Goal: Task Accomplishment & Management: Use online tool/utility

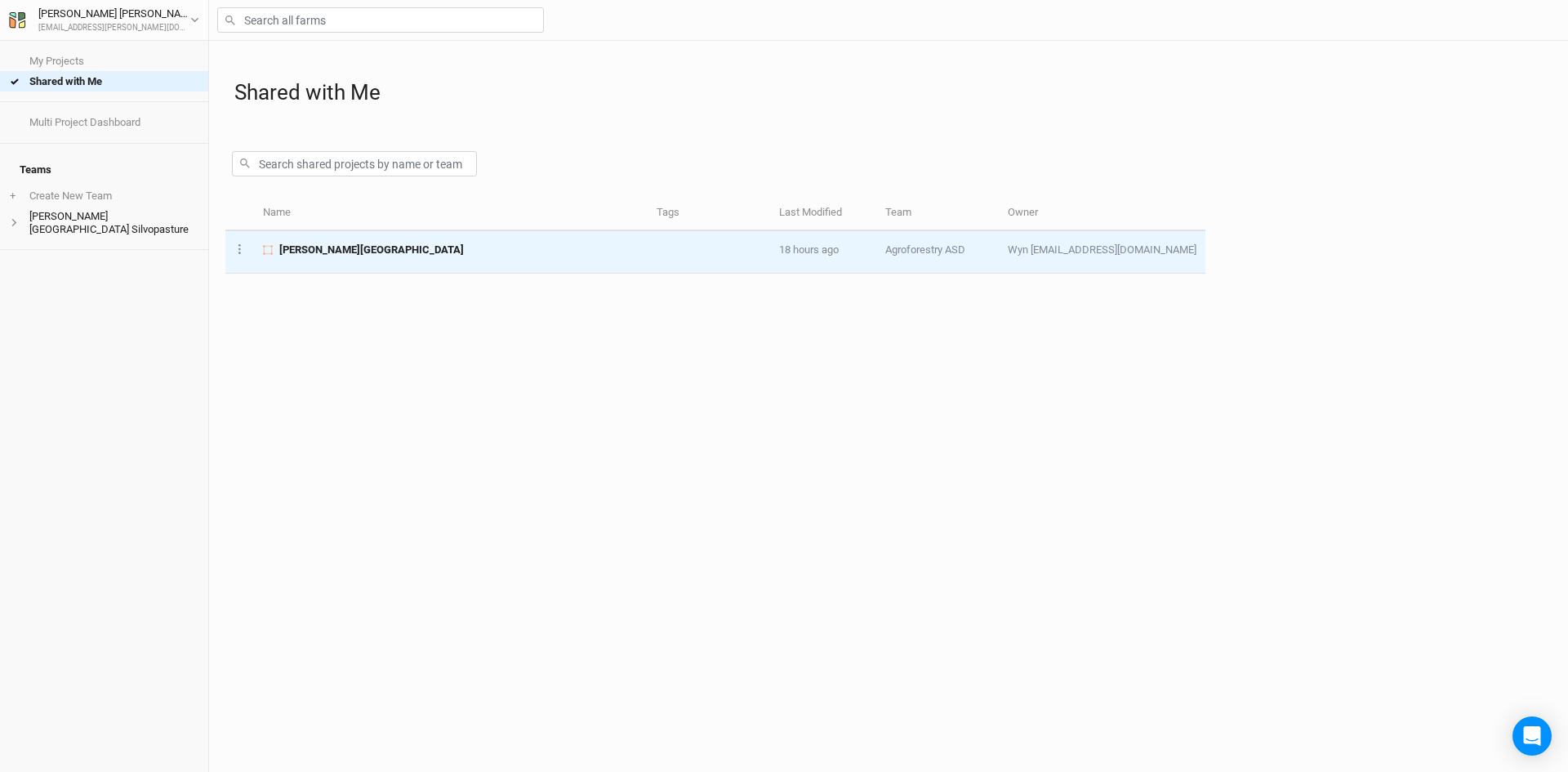
click at [362, 251] on span "[PERSON_NAME][GEOGRAPHIC_DATA]" at bounding box center [371, 250] width 185 height 15
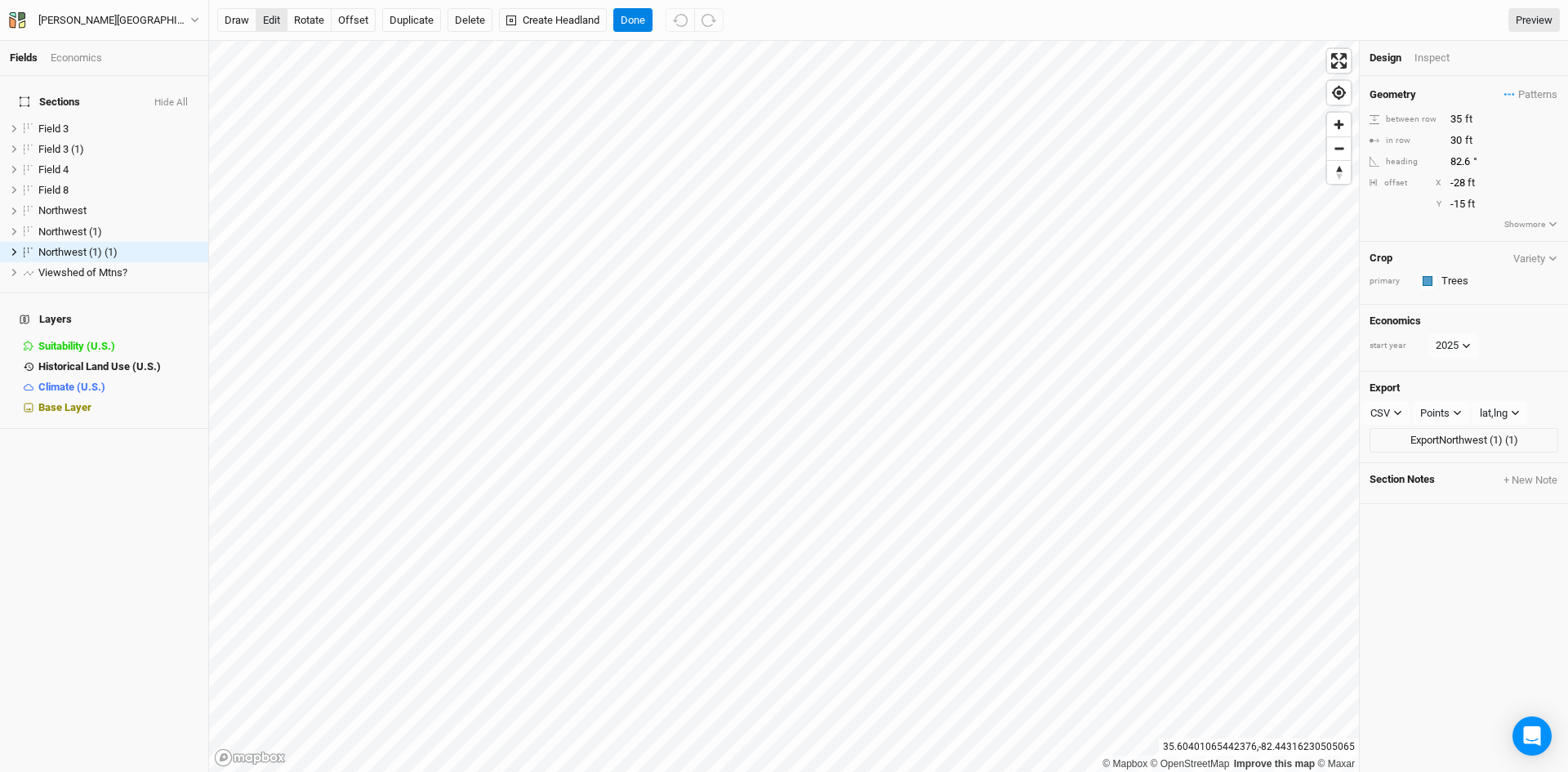
click at [269, 10] on button "edit" at bounding box center [272, 21] width 32 height 25
click at [475, 26] on button "Delete" at bounding box center [469, 21] width 44 height 25
click at [485, 22] on button "Cancel" at bounding box center [477, 21] width 46 height 25
click at [273, 21] on button "edit" at bounding box center [272, 21] width 32 height 25
click at [474, 28] on button "Delete" at bounding box center [469, 21] width 44 height 25
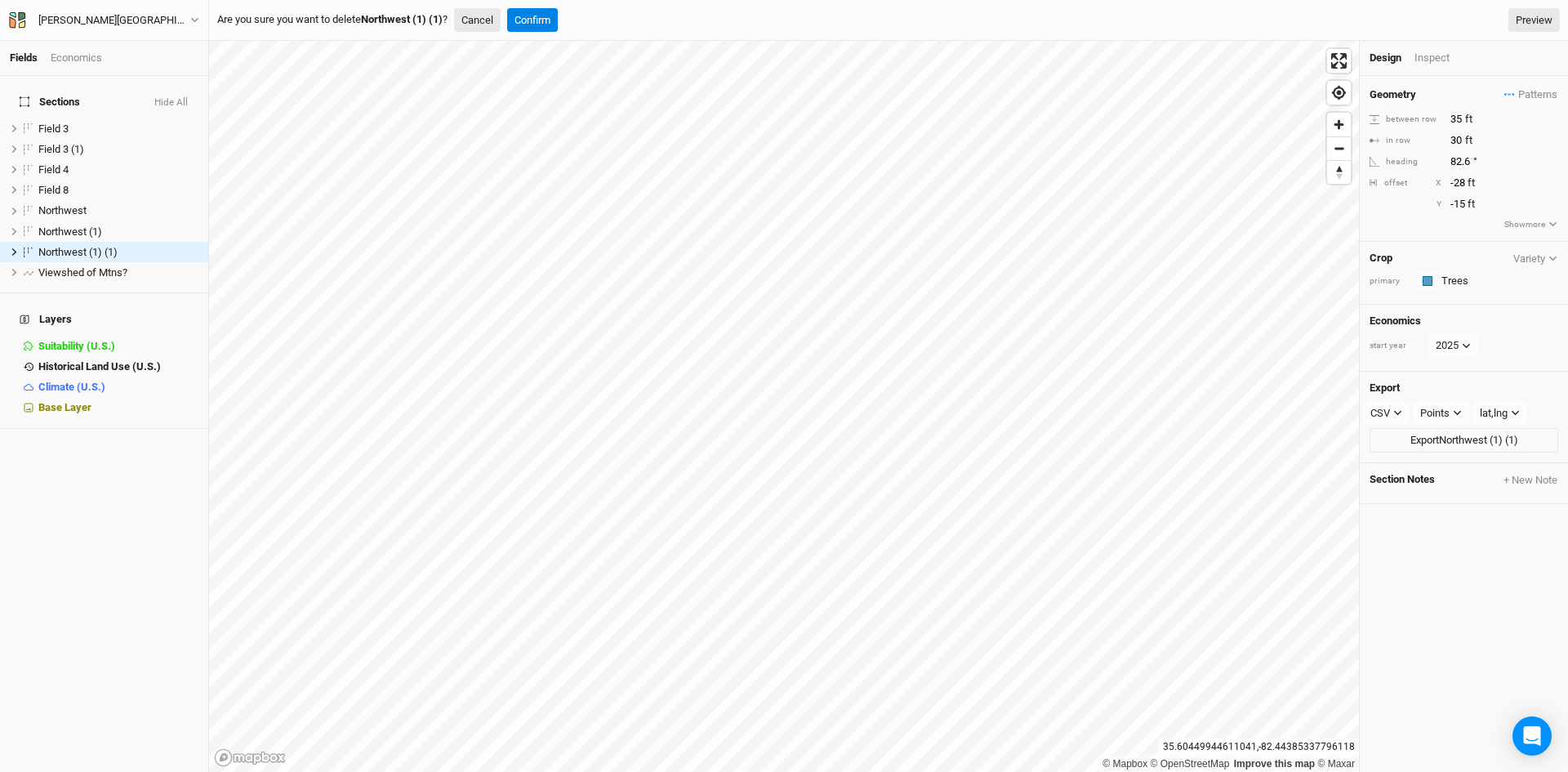
click at [494, 25] on button "Cancel" at bounding box center [477, 21] width 46 height 25
click at [279, 21] on button "edit" at bounding box center [272, 21] width 32 height 25
click at [347, 19] on button "offset" at bounding box center [353, 21] width 44 height 25
click at [261, 9] on button "edit" at bounding box center [272, 21] width 32 height 25
click at [361, 23] on button "offset" at bounding box center [353, 21] width 44 height 25
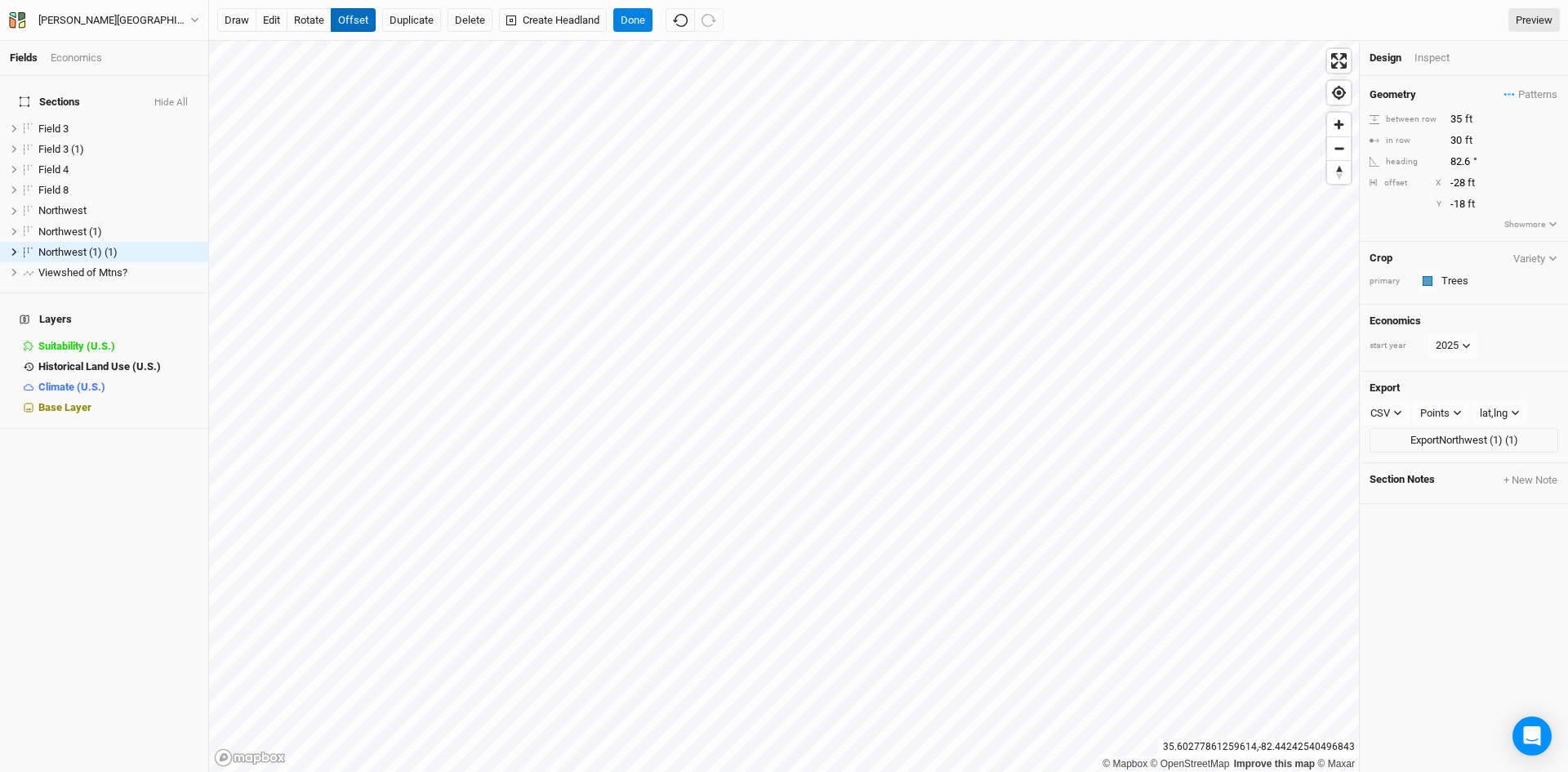
type input "-17"
click at [630, 22] on button "Done" at bounding box center [632, 21] width 39 height 25
click at [280, 23] on button "edit" at bounding box center [272, 21] width 32 height 25
click at [273, 15] on button "edit" at bounding box center [272, 21] width 32 height 25
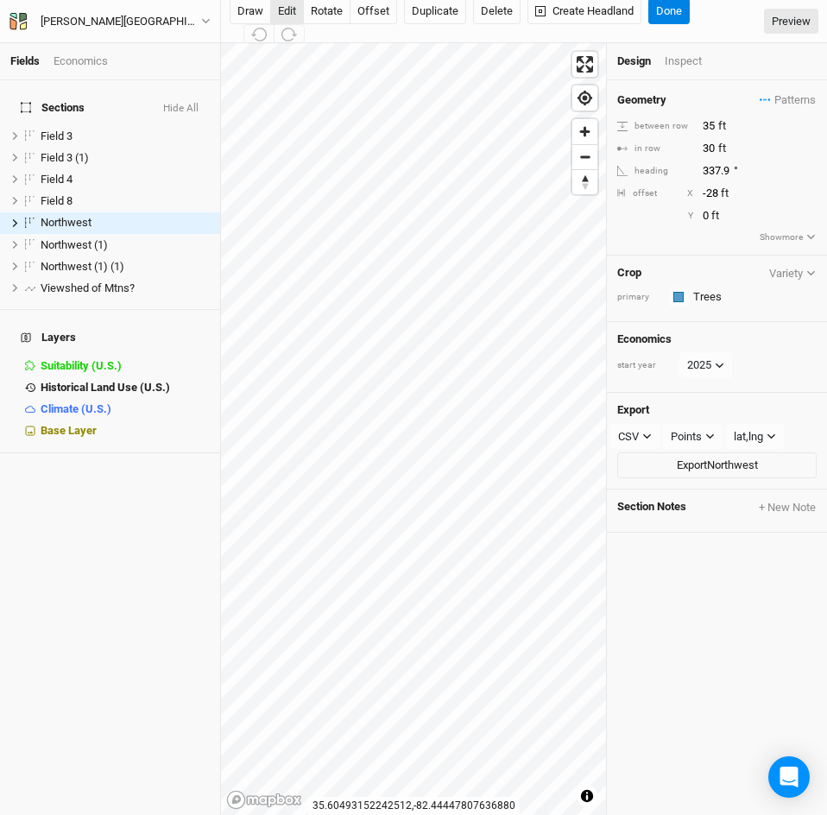
click at [292, 6] on button "edit" at bounding box center [287, 11] width 34 height 26
click at [374, 19] on button "offset" at bounding box center [373, 11] width 47 height 26
type input "1"
type input "-12"
click at [281, 9] on button "edit" at bounding box center [287, 11] width 34 height 26
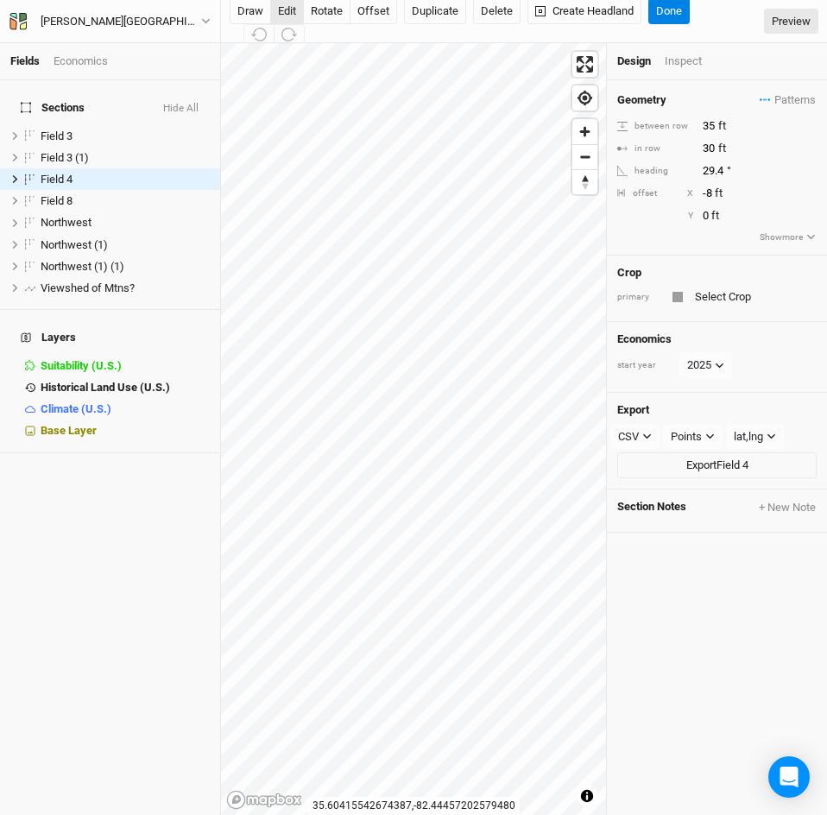
click at [292, 7] on button "edit" at bounding box center [287, 11] width 34 height 26
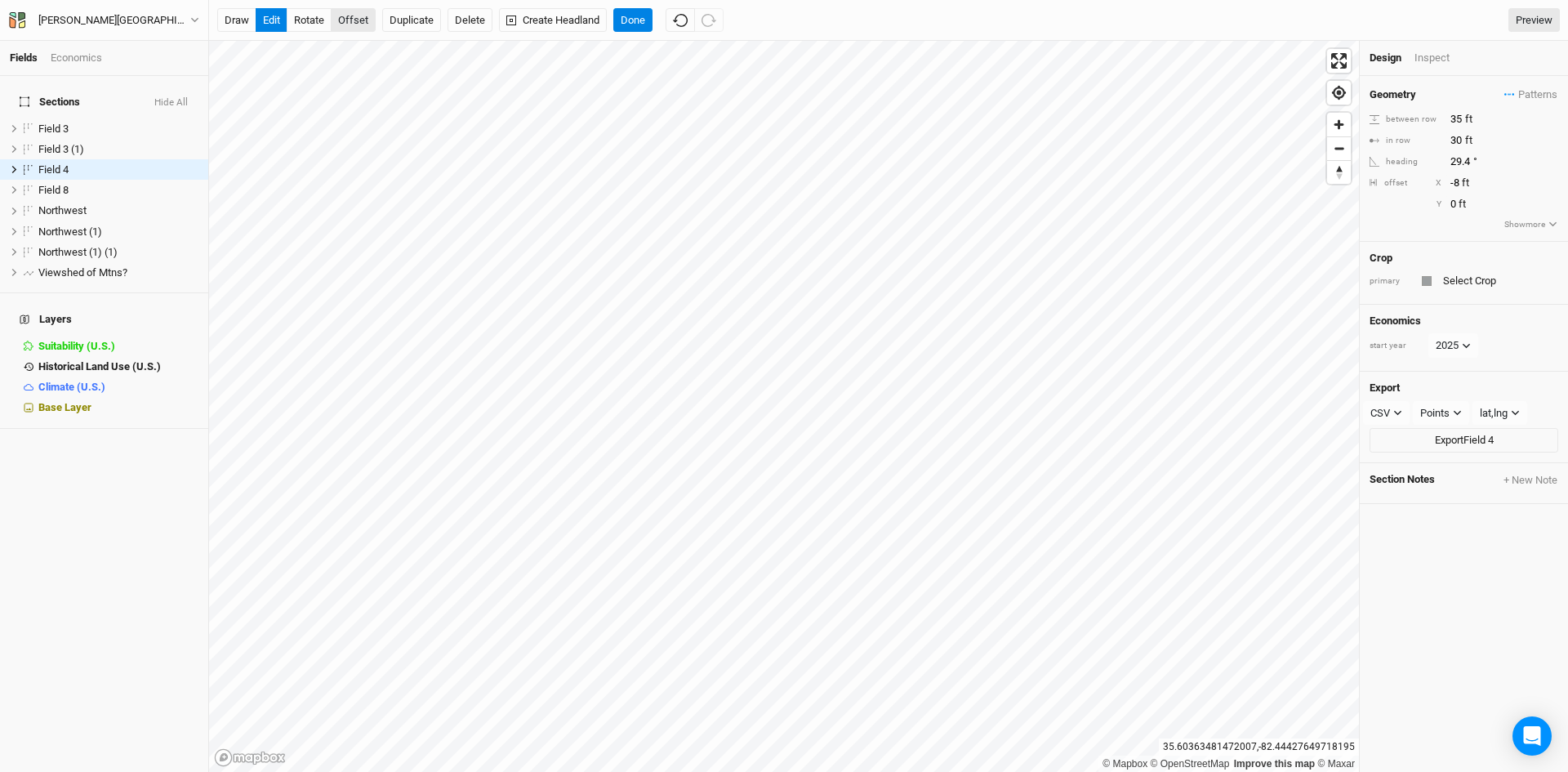
click at [365, 14] on button "offset" at bounding box center [353, 21] width 44 height 25
type input "4"
click at [785, 0] on html "Fields Economics Sections Hide All Field 3 hide Field 3 (1) hide Field 4 hide F…" at bounding box center [784, 386] width 1568 height 772
click at [635, 28] on button "Done" at bounding box center [632, 21] width 39 height 25
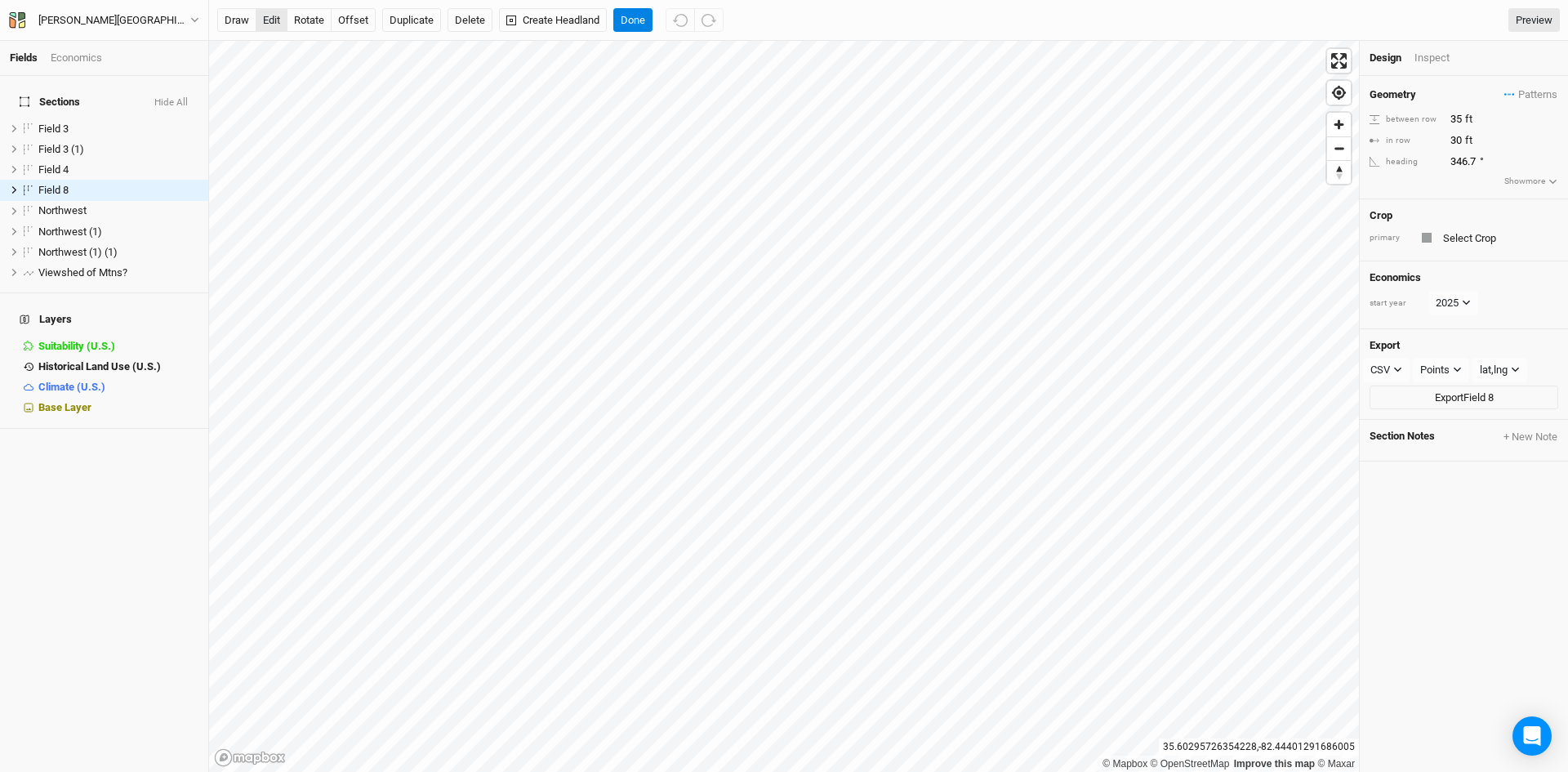
click at [274, 17] on button "edit" at bounding box center [272, 21] width 32 height 25
click at [642, 18] on button "Done" at bounding box center [632, 21] width 39 height 25
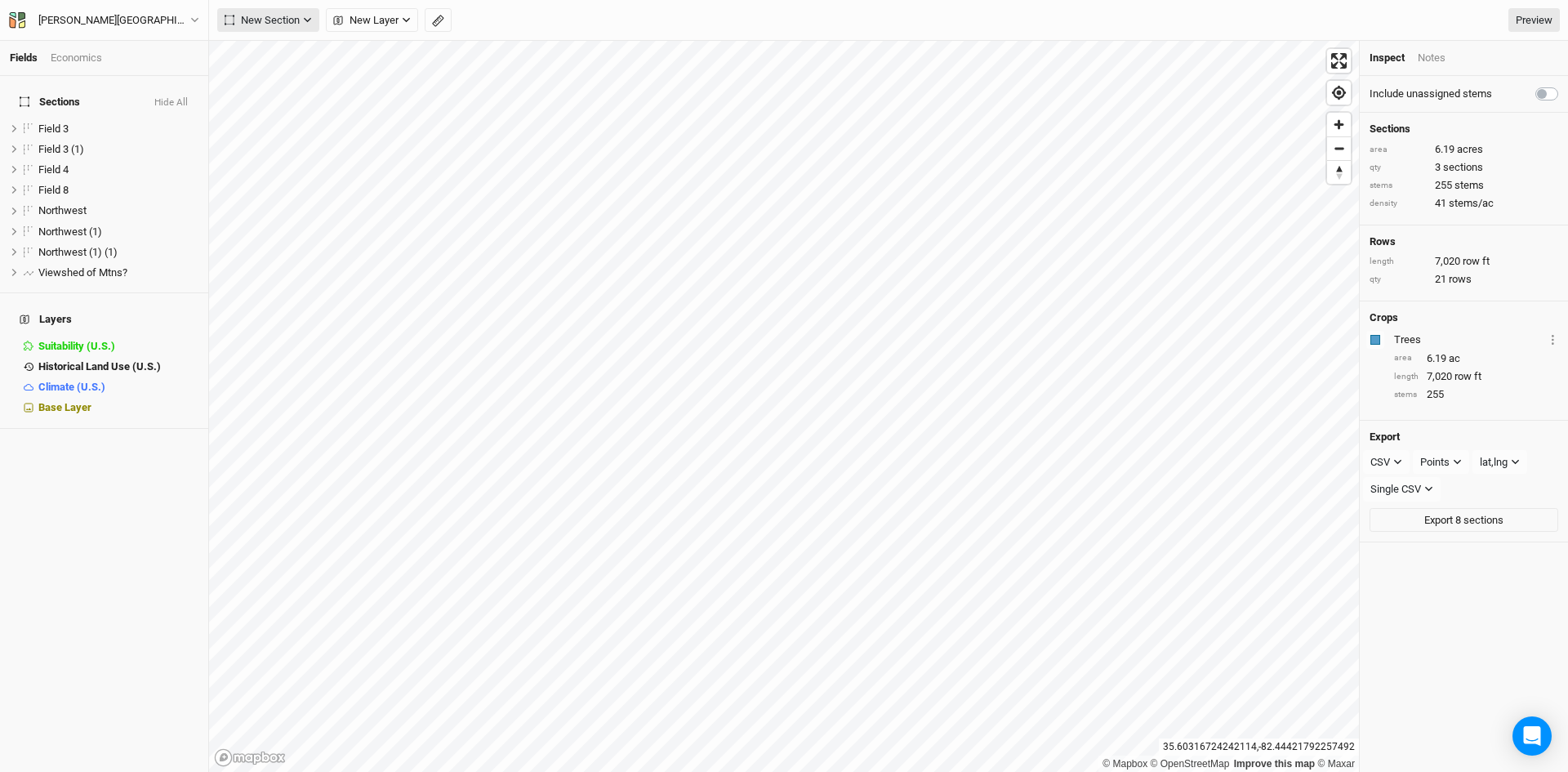
click at [275, 25] on span "New Section" at bounding box center [261, 20] width 75 height 16
click at [278, 74] on button "Line" at bounding box center [282, 79] width 129 height 26
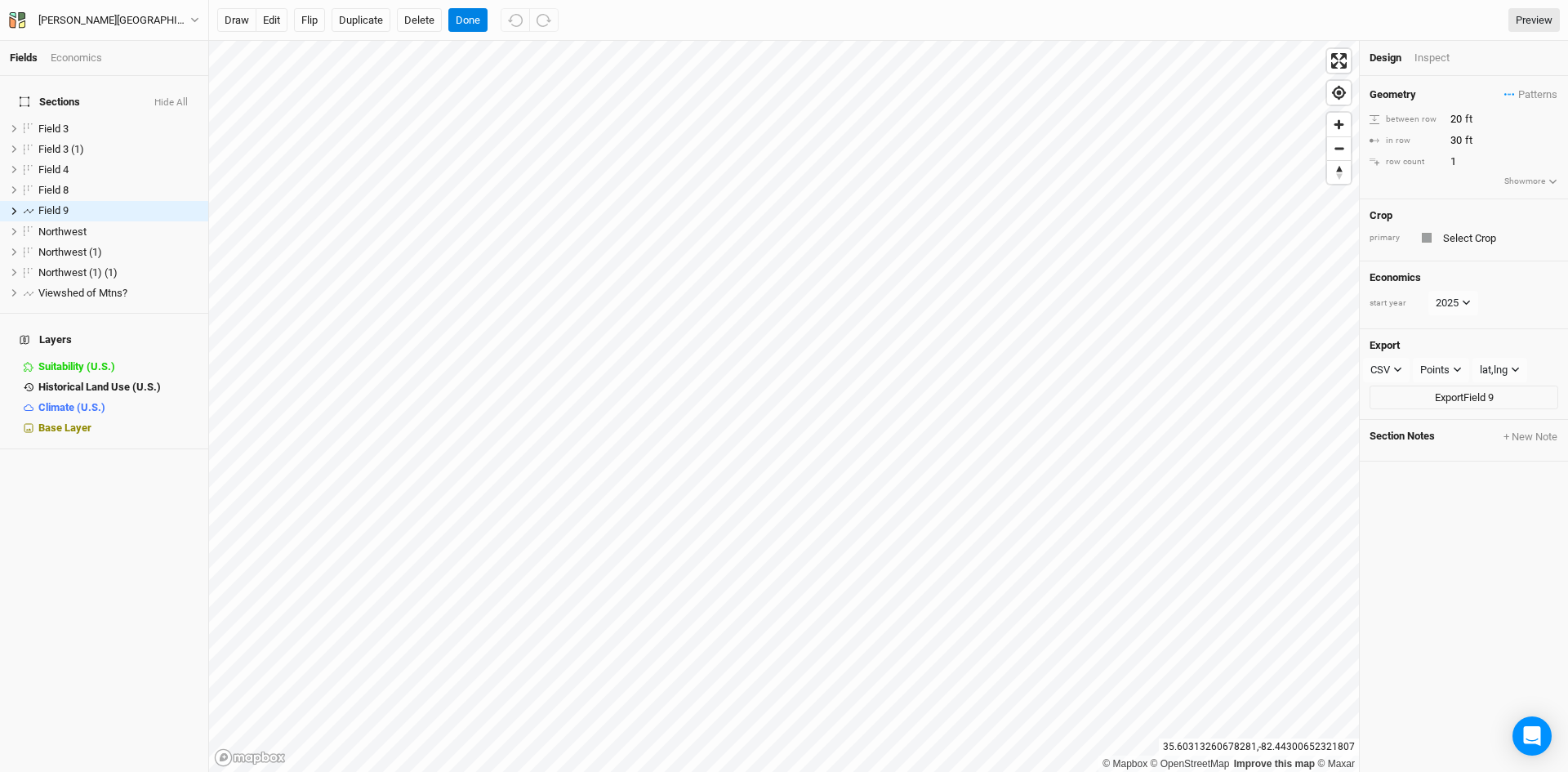
click at [1430, 237] on div at bounding box center [1427, 237] width 9 height 9
click at [424, 33] on div "draw edit Flip Duplicate Delete Done Preview" at bounding box center [889, 20] width 1359 height 41
click at [425, 30] on button "Delete" at bounding box center [419, 21] width 44 height 25
click at [433, 23] on button "Cancel" at bounding box center [426, 21] width 46 height 25
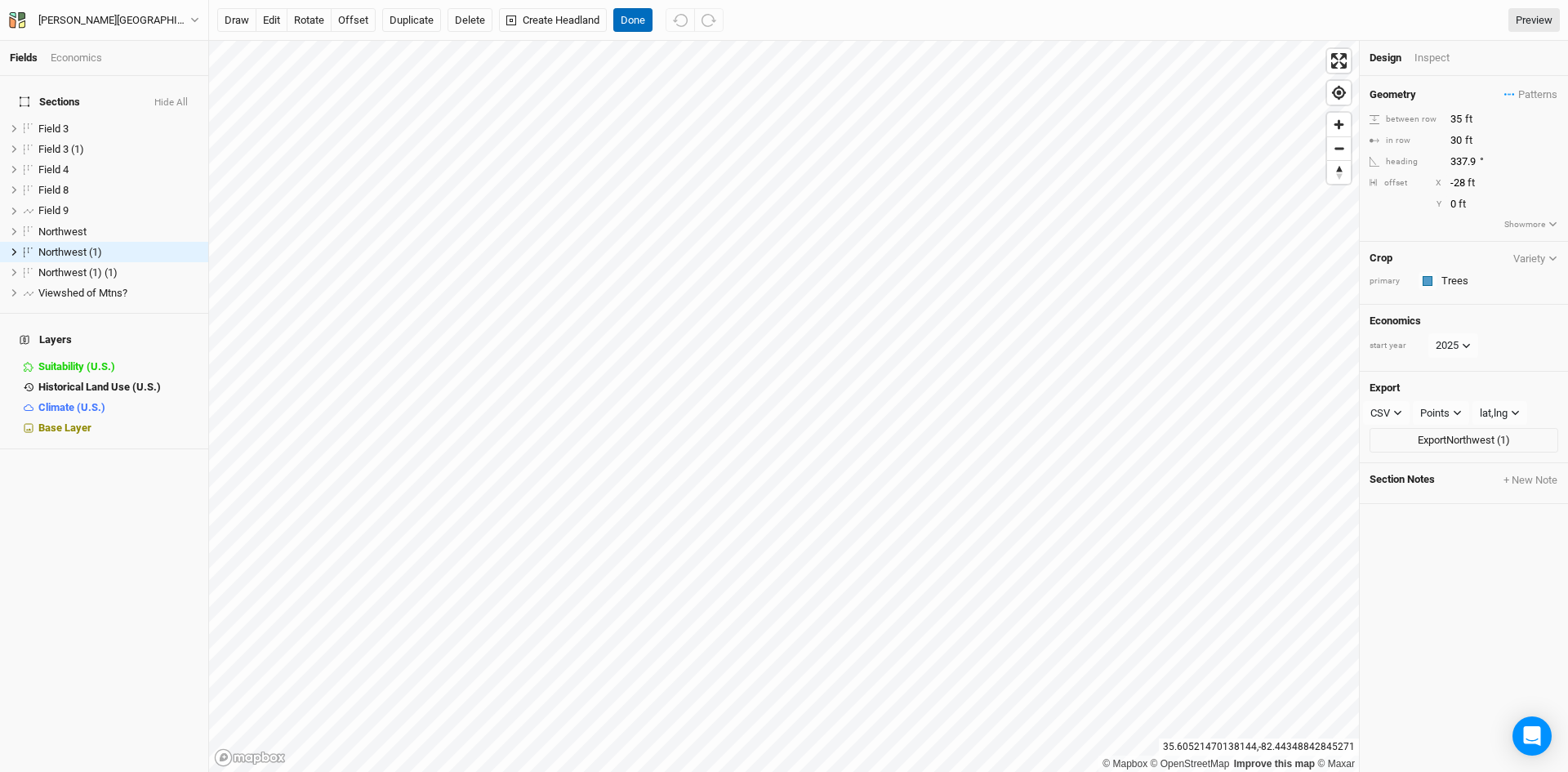
click at [632, 19] on button "Done" at bounding box center [632, 21] width 39 height 25
click at [1460, 277] on input "text" at bounding box center [1498, 281] width 120 height 20
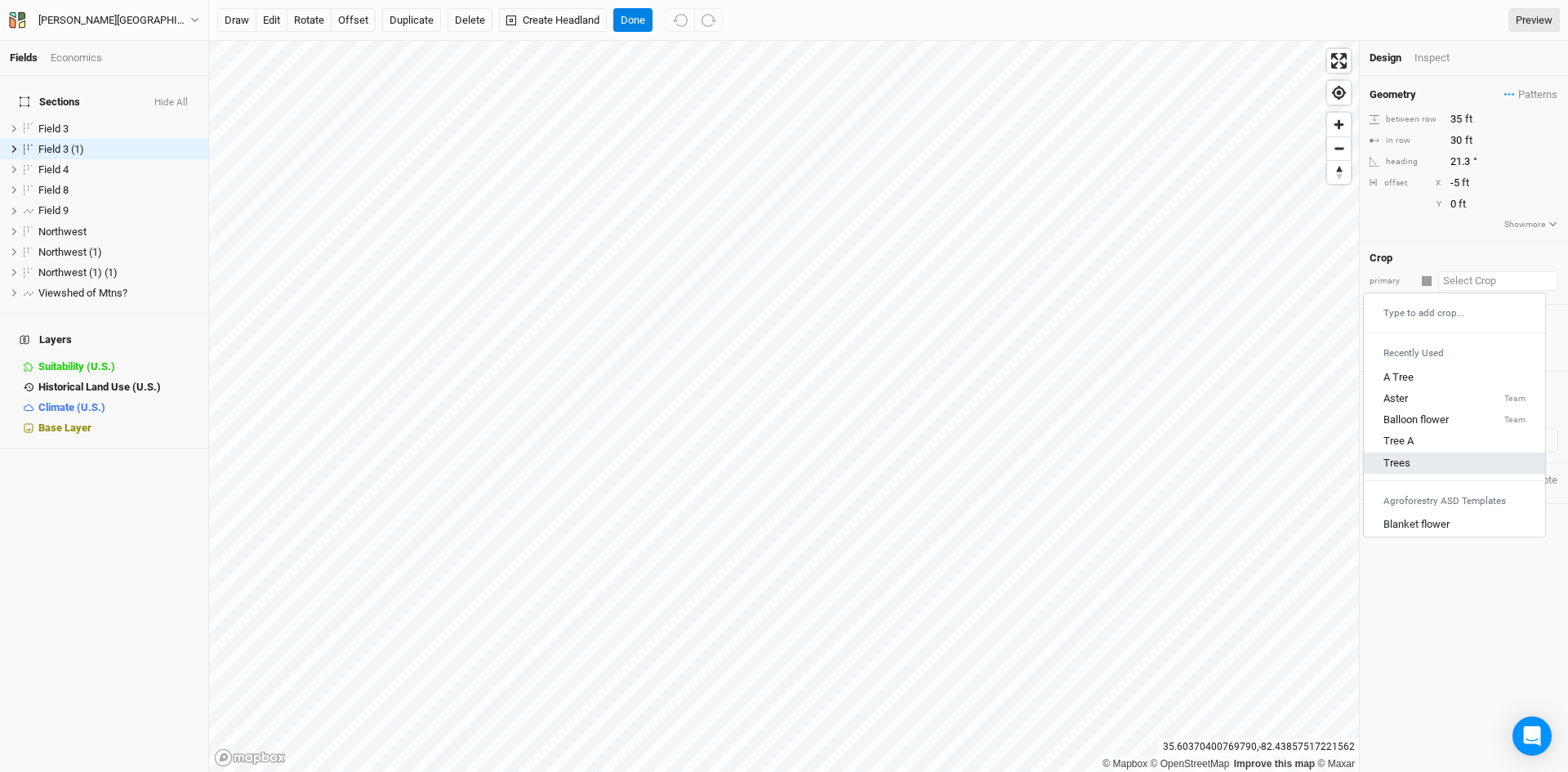
click at [1418, 468] on div "Trees" at bounding box center [1454, 463] width 142 height 15
type input "20"
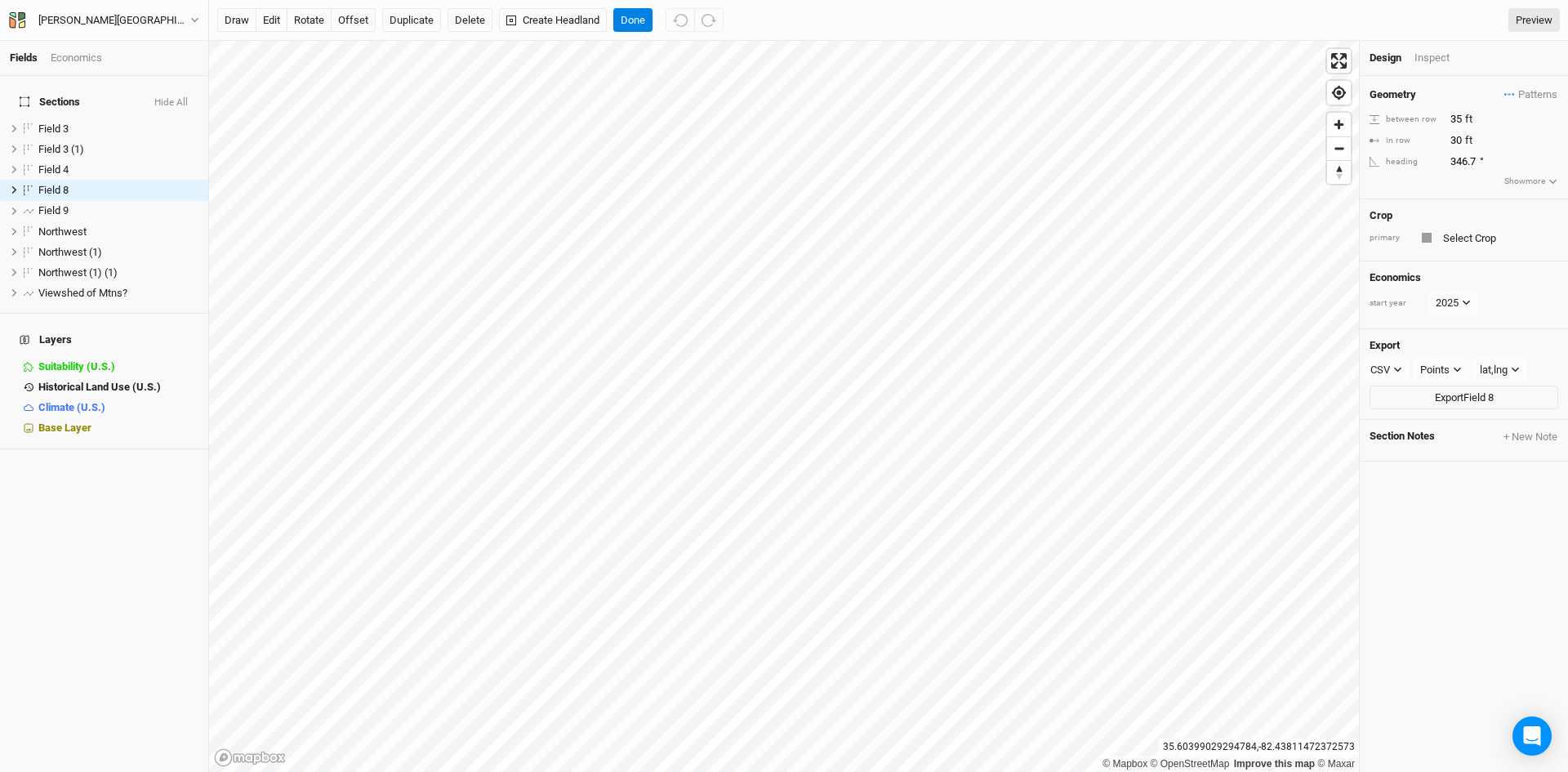
click at [1430, 232] on div "primary" at bounding box center [1464, 237] width 188 height 20
click at [1430, 240] on div at bounding box center [1427, 237] width 9 height 9
click at [1466, 236] on input "text" at bounding box center [1498, 237] width 120 height 20
click at [1426, 411] on link "Trees" at bounding box center [1455, 419] width 182 height 21
type input "20"
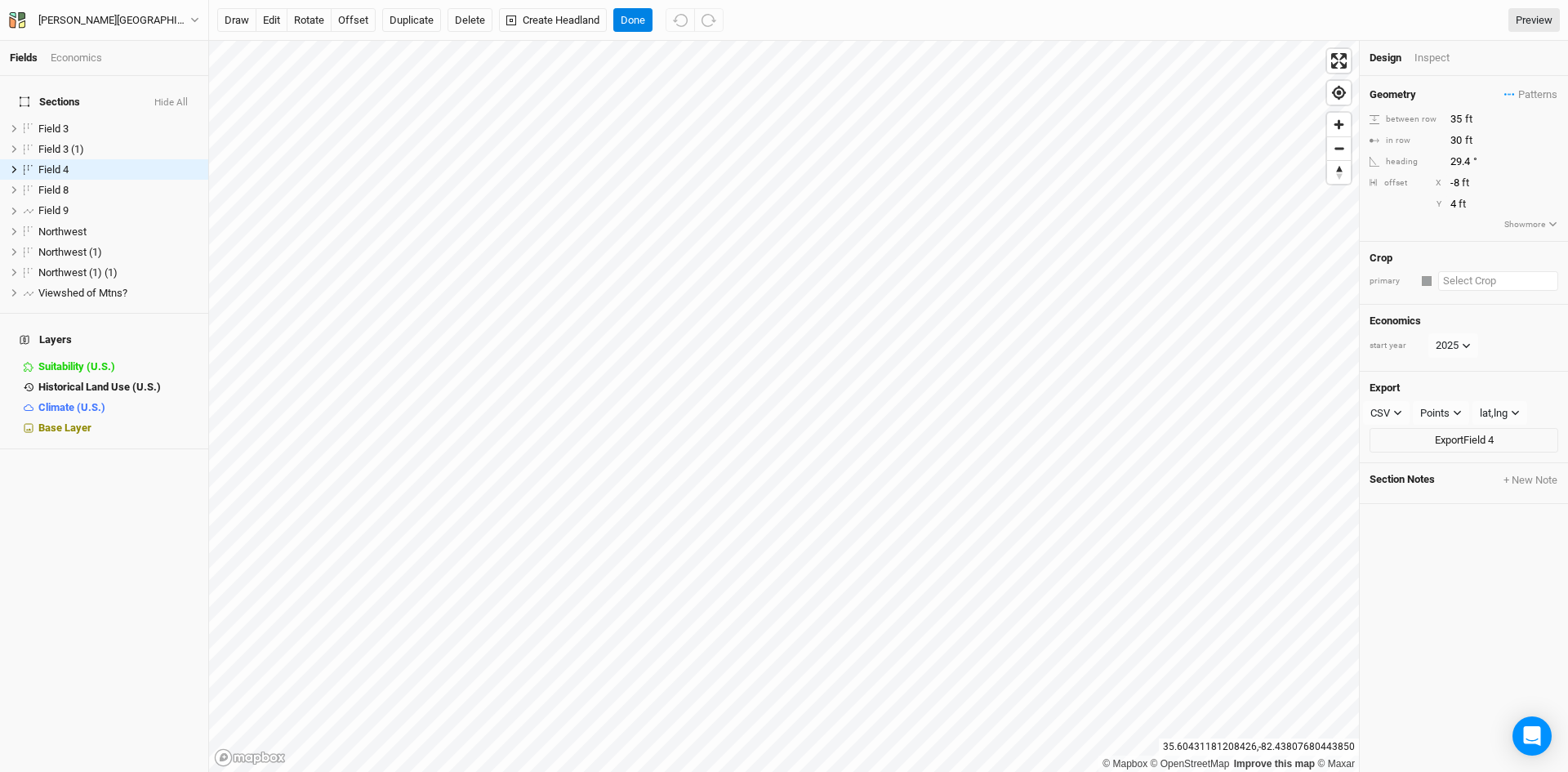
click at [1456, 279] on input "text" at bounding box center [1498, 281] width 120 height 20
click at [1424, 456] on div "Trees" at bounding box center [1454, 463] width 142 height 15
type input "20"
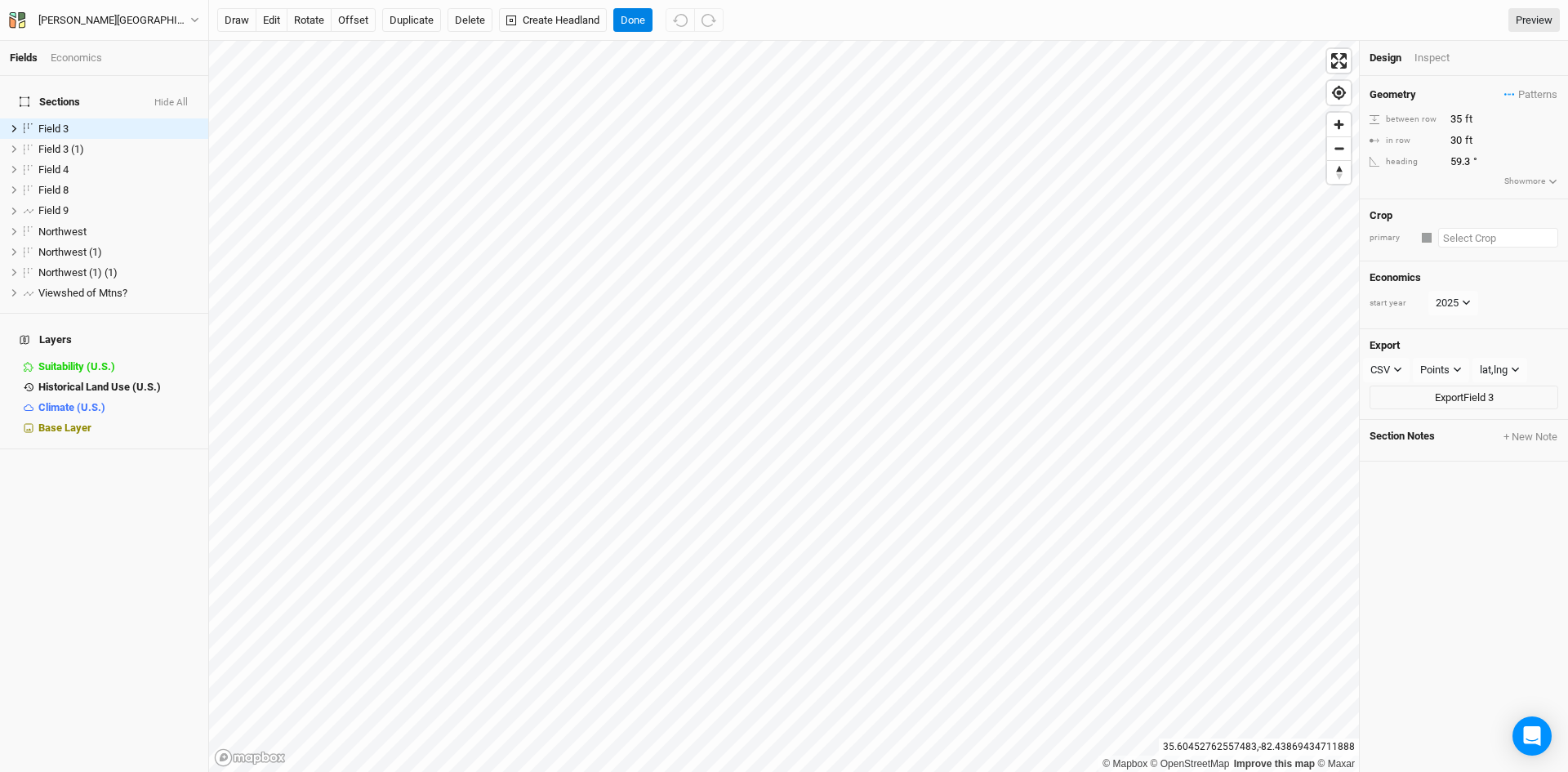
click at [1457, 238] on input "text" at bounding box center [1498, 237] width 120 height 20
click at [1441, 413] on div "Trees" at bounding box center [1454, 420] width 142 height 15
type input "20"
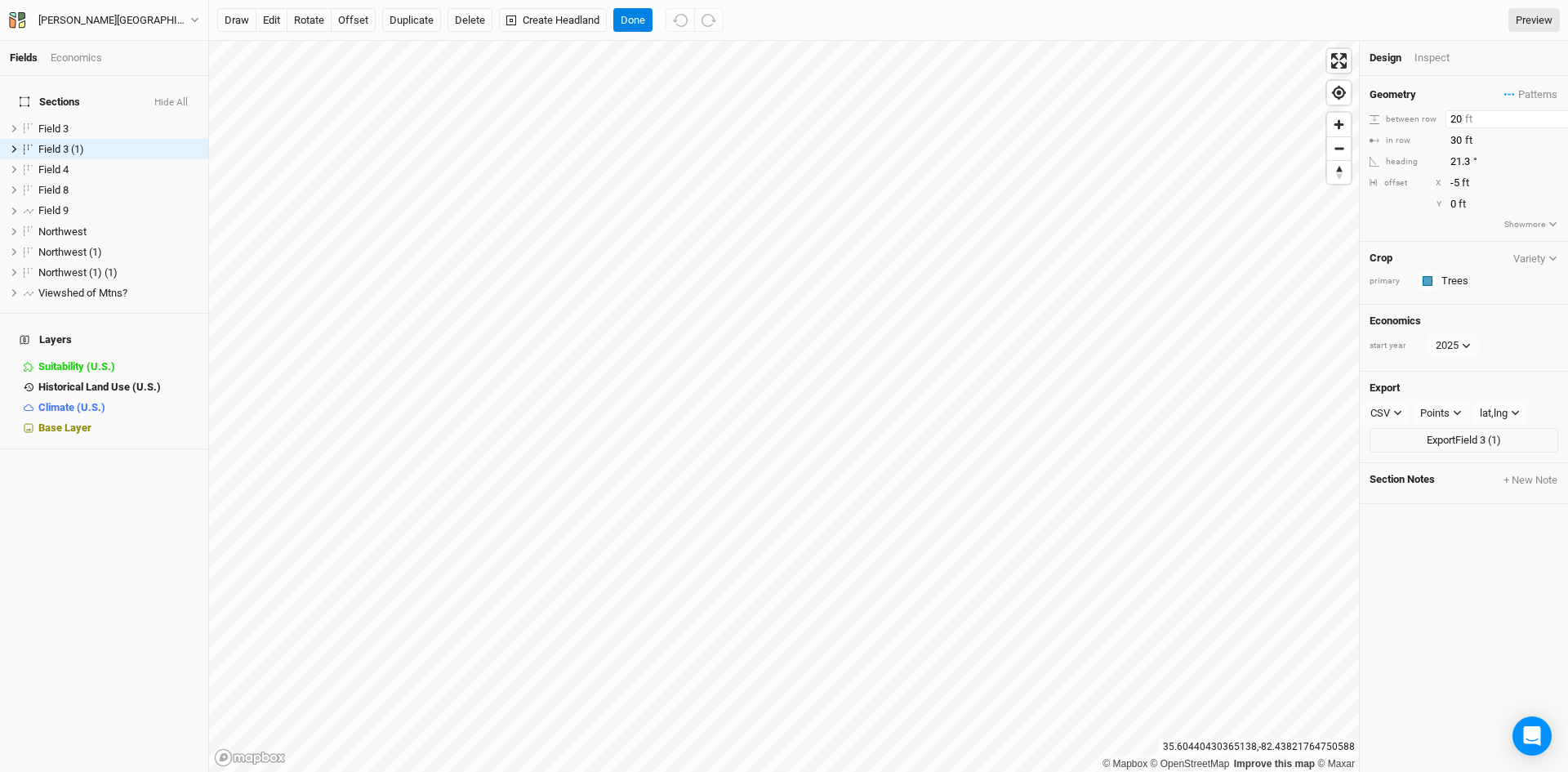
click at [1467, 119] on input "20" at bounding box center [1517, 119] width 142 height 18
type input "2"
type input "35"
click at [1458, 135] on input "30" at bounding box center [1517, 140] width 142 height 18
type input "3"
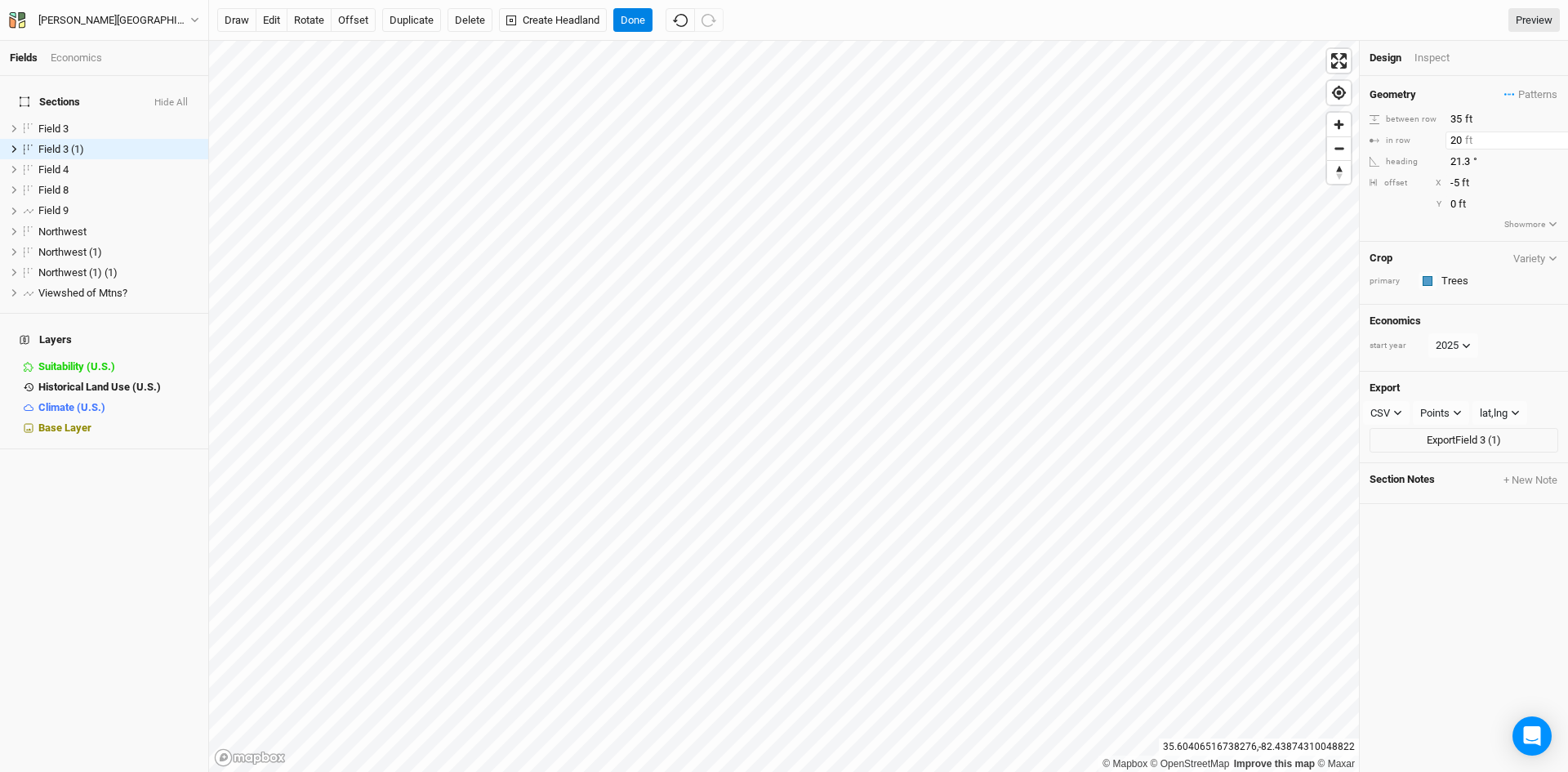
type input "20"
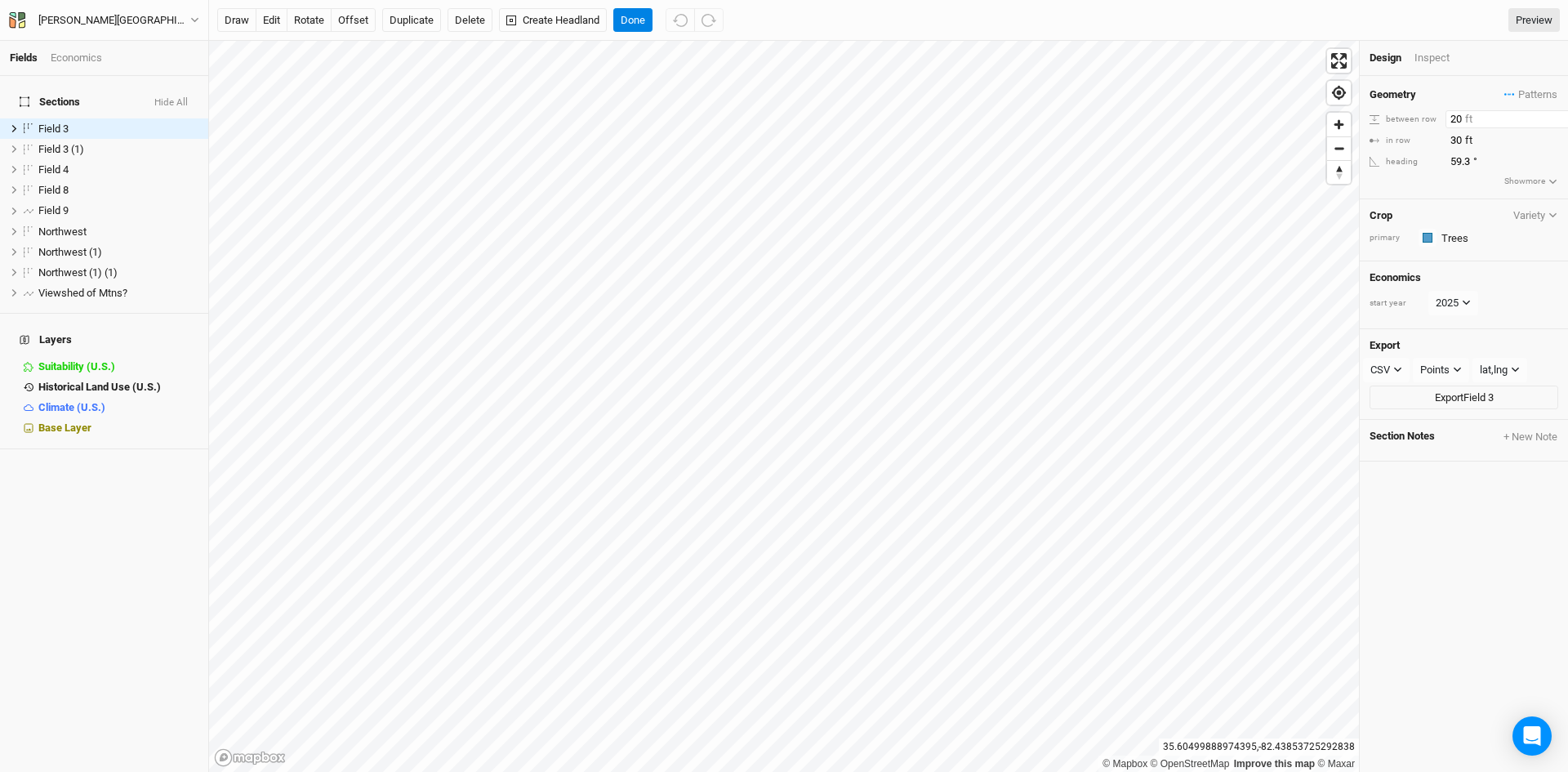
click at [1463, 124] on input "20" at bounding box center [1517, 119] width 142 height 18
type input "2"
type input "35"
click at [1462, 143] on input "30" at bounding box center [1517, 140] width 142 height 18
type input "3"
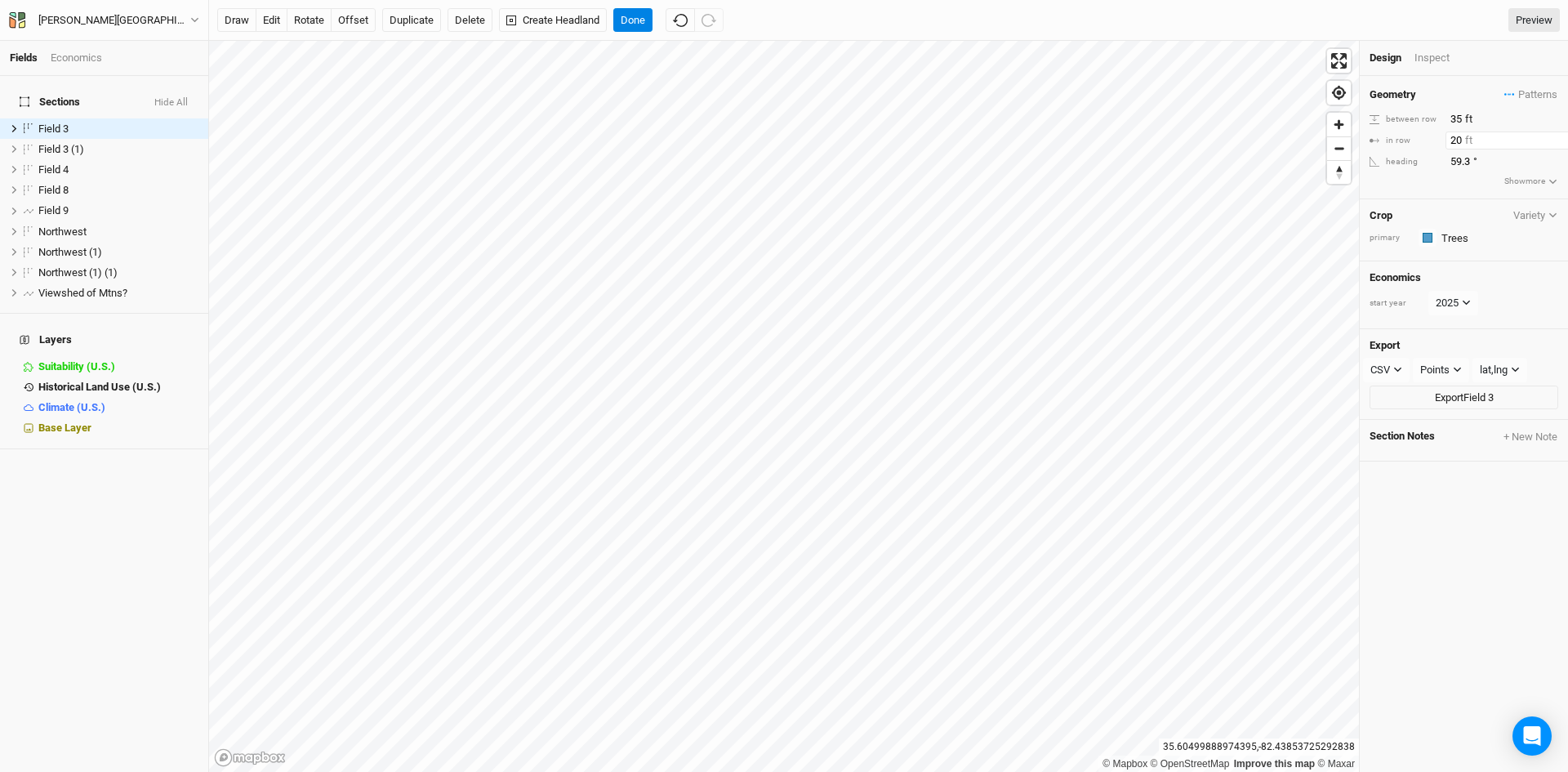
type input "20"
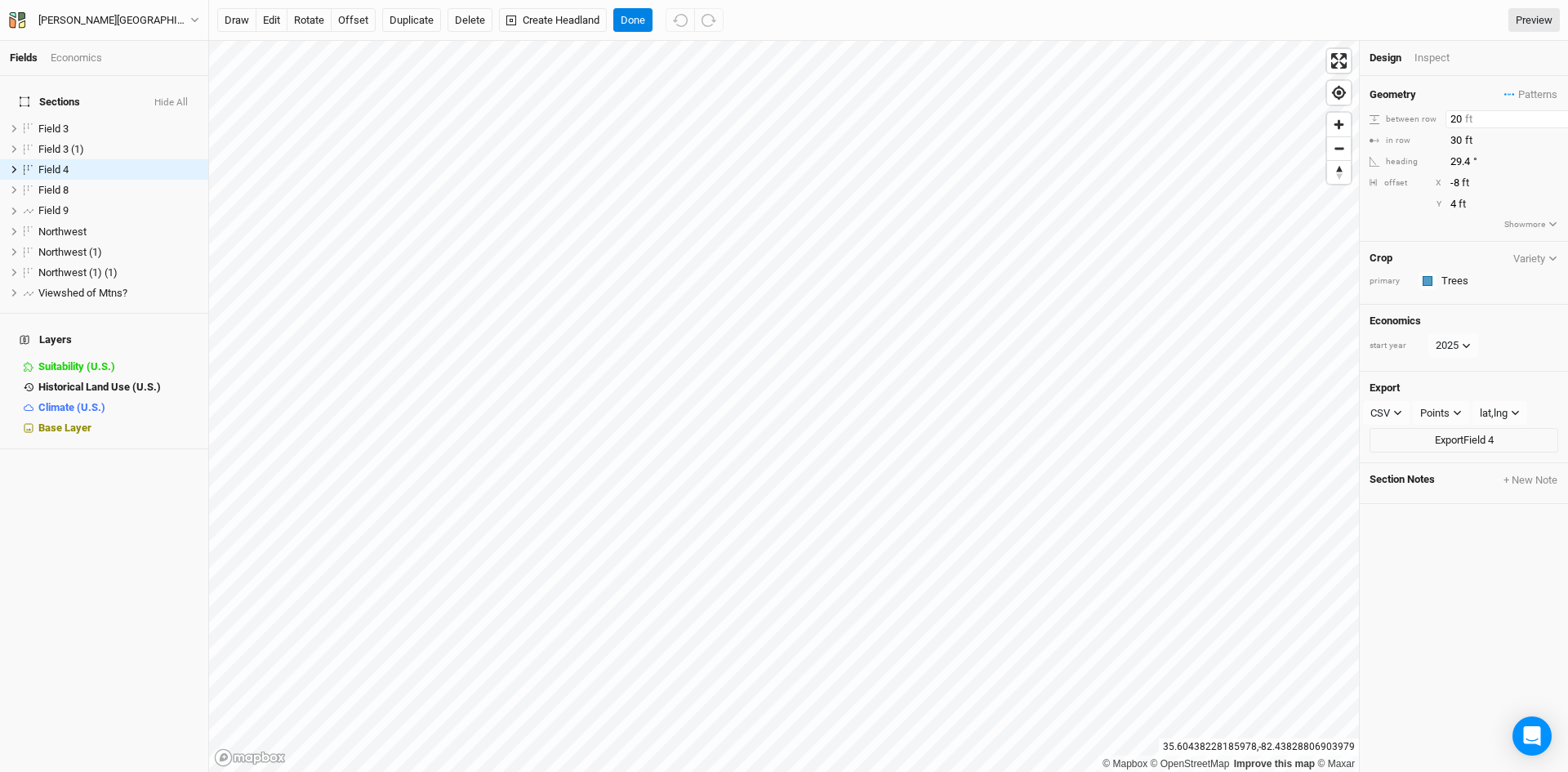
click at [1460, 119] on input "20" at bounding box center [1517, 119] width 142 height 18
type input "2"
type input "35"
click at [1460, 142] on input "30" at bounding box center [1517, 140] width 142 height 18
type input "3"
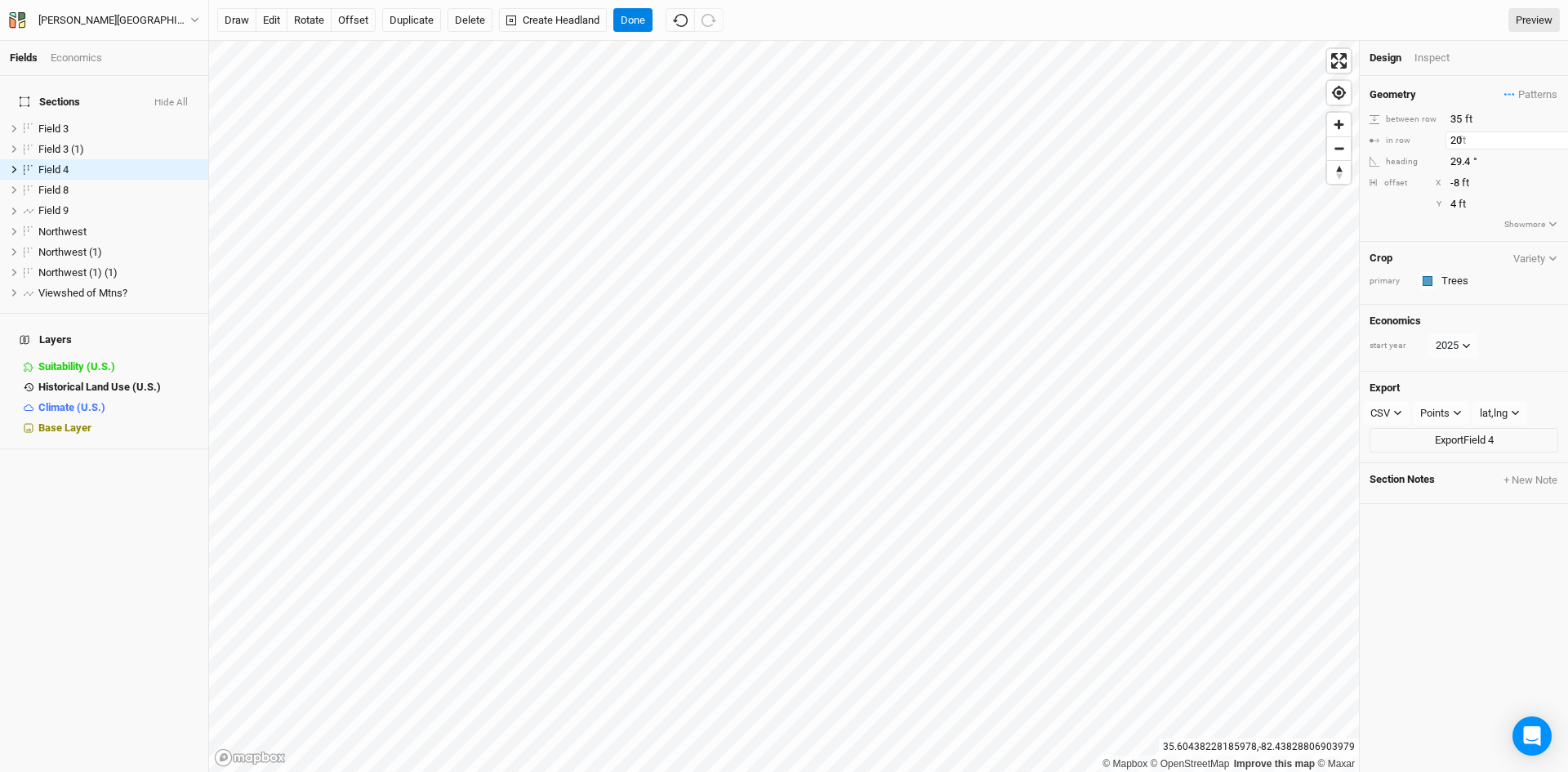
type input "20"
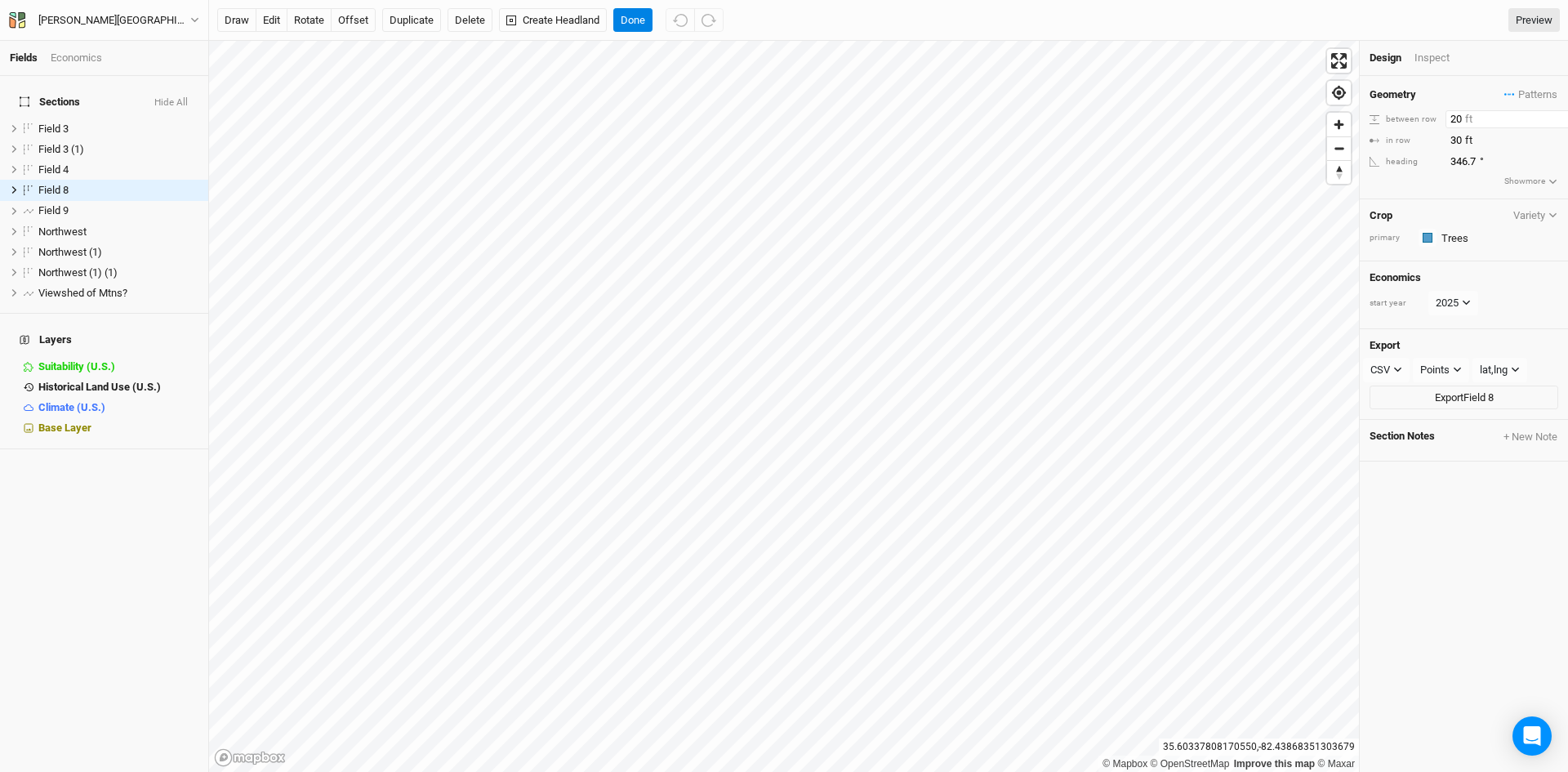
click at [1461, 116] on input "20" at bounding box center [1517, 119] width 142 height 18
type input "2"
type input "35"
click at [1462, 138] on input "30" at bounding box center [1517, 140] width 142 height 18
type input "3"
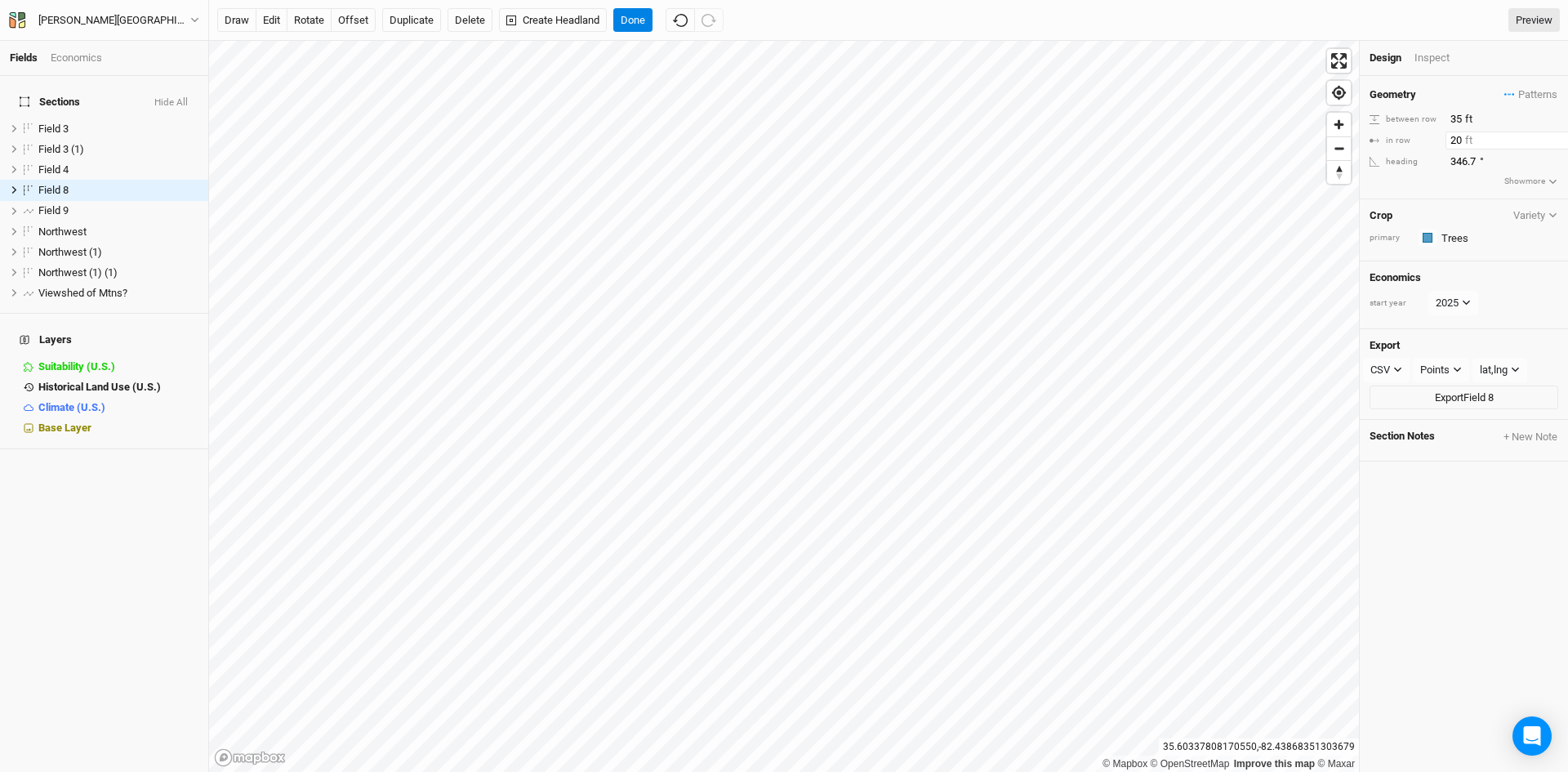
type input "20"
click at [629, 21] on button "Done" at bounding box center [632, 21] width 39 height 25
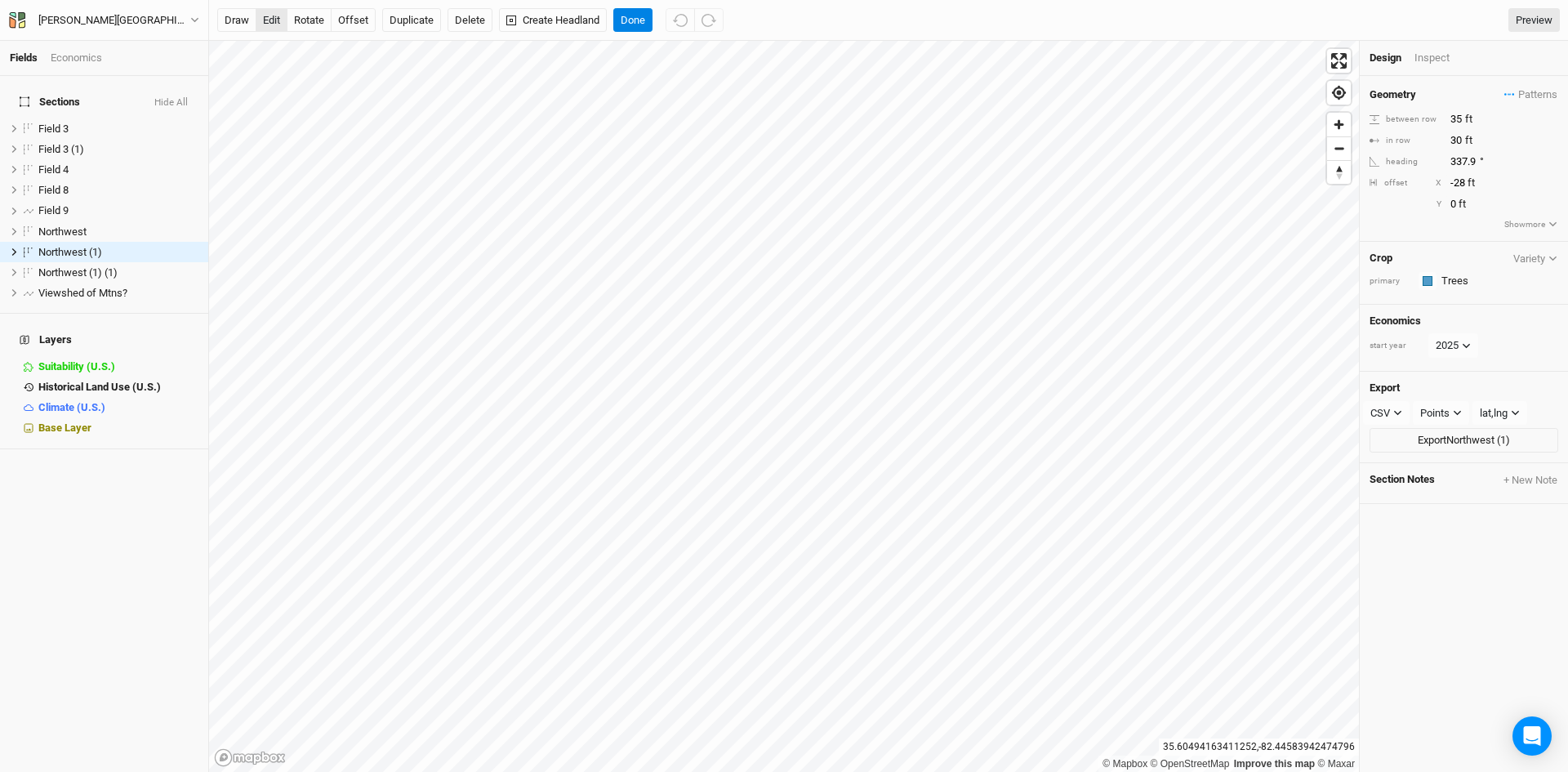
click at [279, 19] on button "edit" at bounding box center [272, 21] width 32 height 25
drag, startPoint x: 1463, startPoint y: 122, endPoint x: 1452, endPoint y: 120, distance: 11.2
click at [1452, 120] on input "35" at bounding box center [1517, 119] width 142 height 18
type input "40"
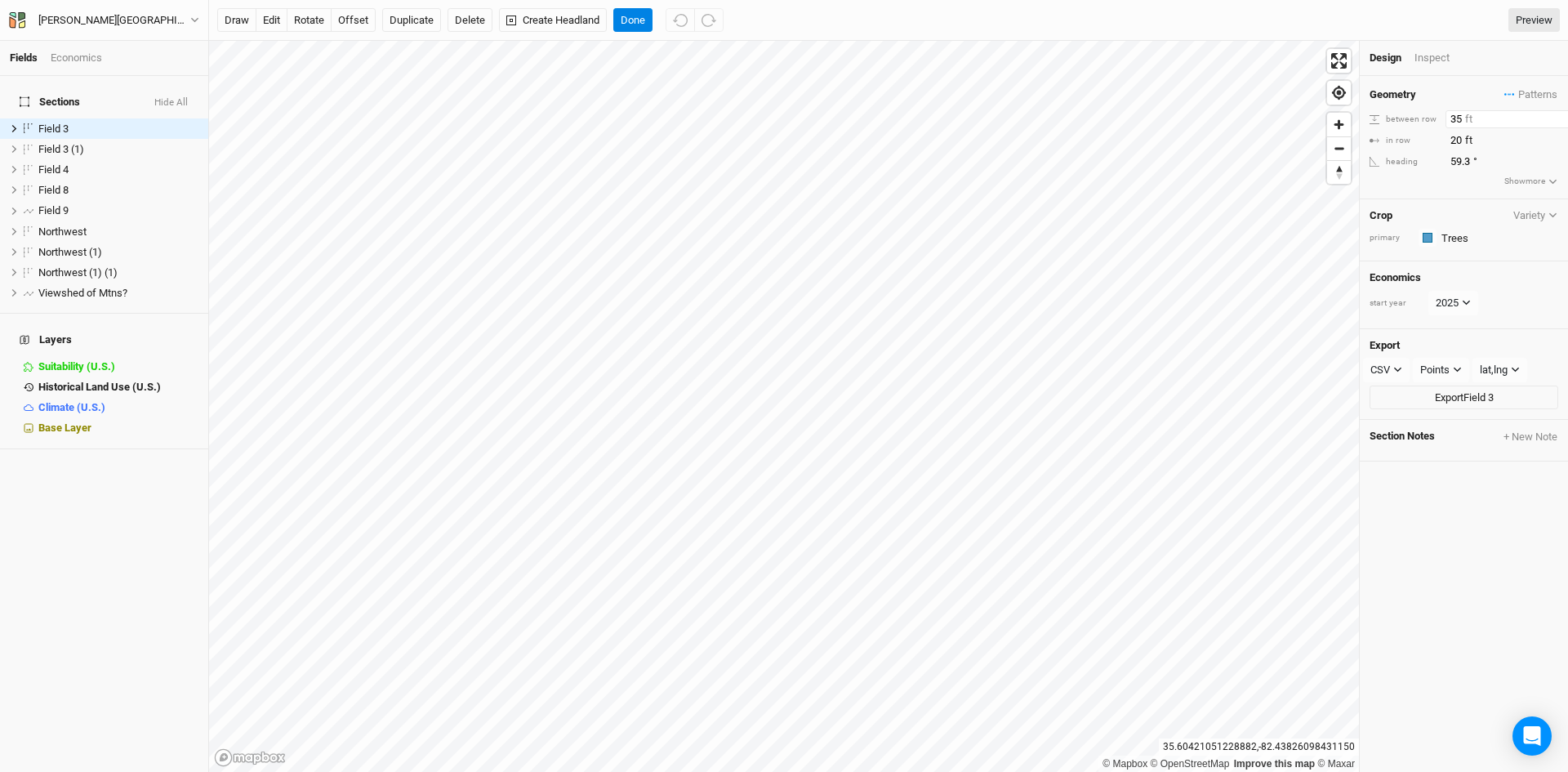
click at [1461, 114] on input "35" at bounding box center [1517, 119] width 142 height 18
type input "3"
type input "50"
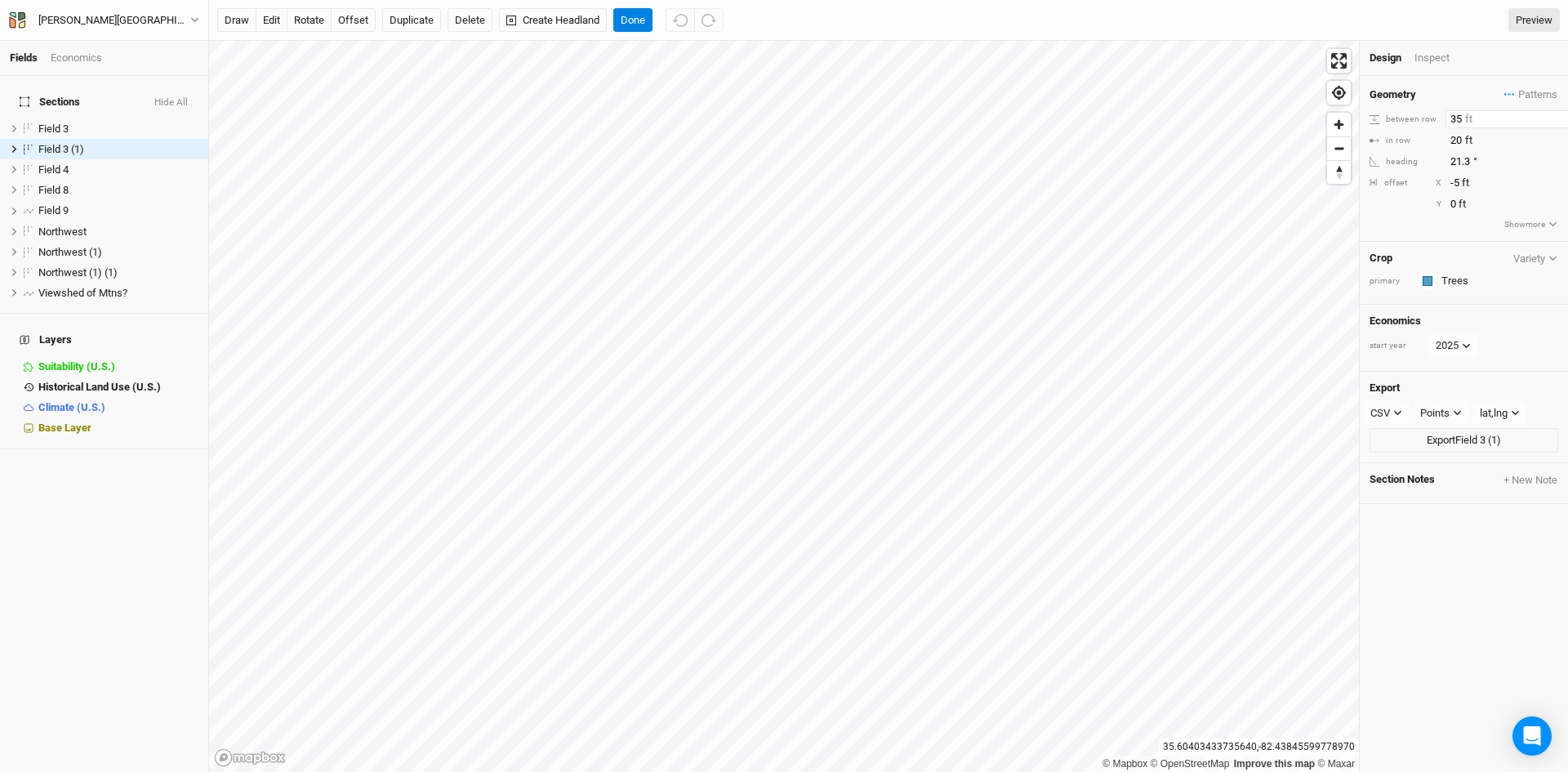
drag, startPoint x: 1462, startPoint y: 115, endPoint x: 1451, endPoint y: 114, distance: 11.0
click at [1451, 114] on input "35" at bounding box center [1517, 119] width 142 height 18
type input "50"
drag, startPoint x: 1466, startPoint y: 117, endPoint x: 1442, endPoint y: 117, distance: 24.0
click at [1442, 117] on div "between row 35 ft" at bounding box center [1464, 119] width 188 height 18
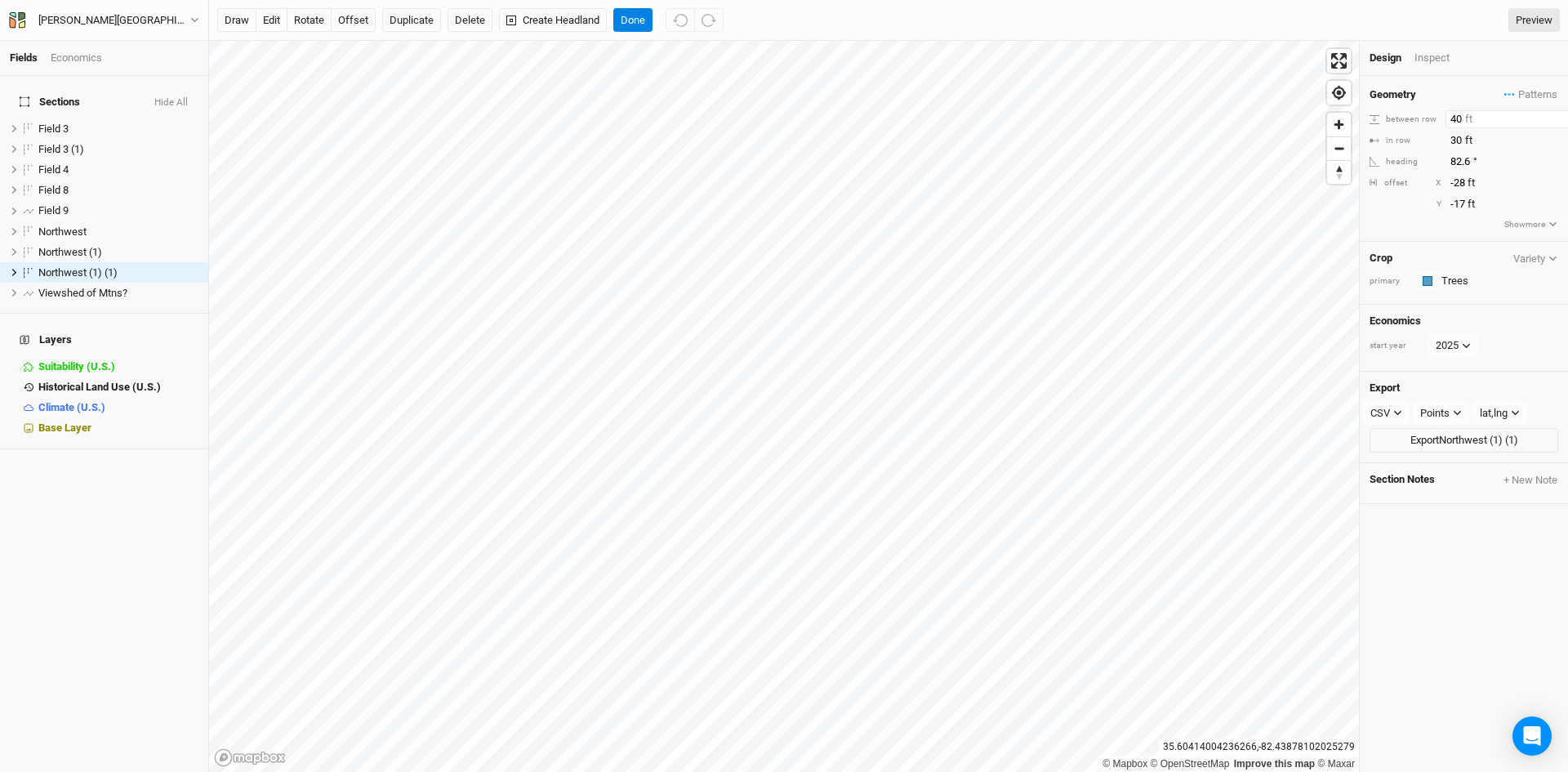
type input "40"
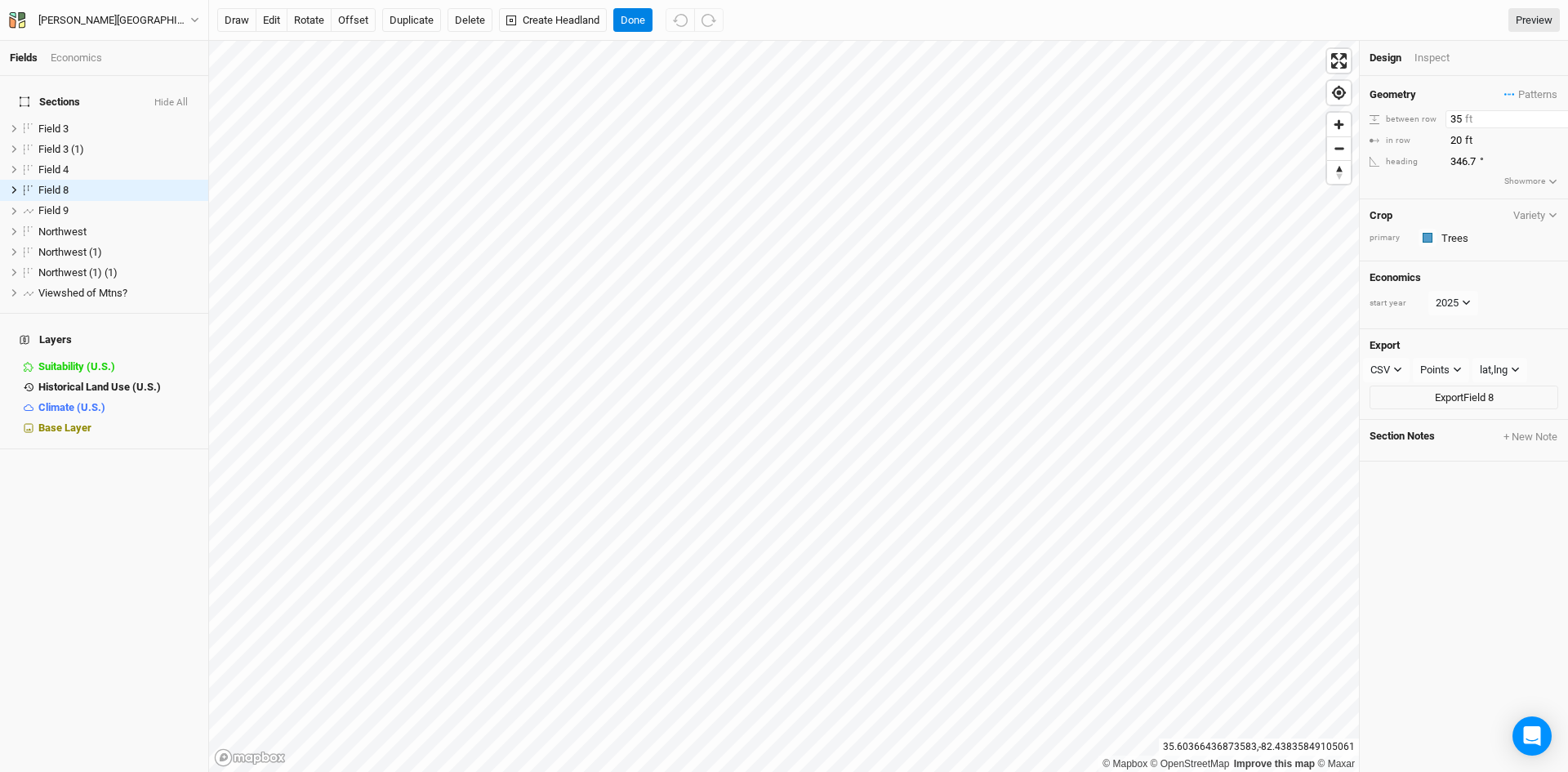
click at [1455, 114] on input "35" at bounding box center [1517, 119] width 142 height 18
type input "3"
type input "4"
type input "50"
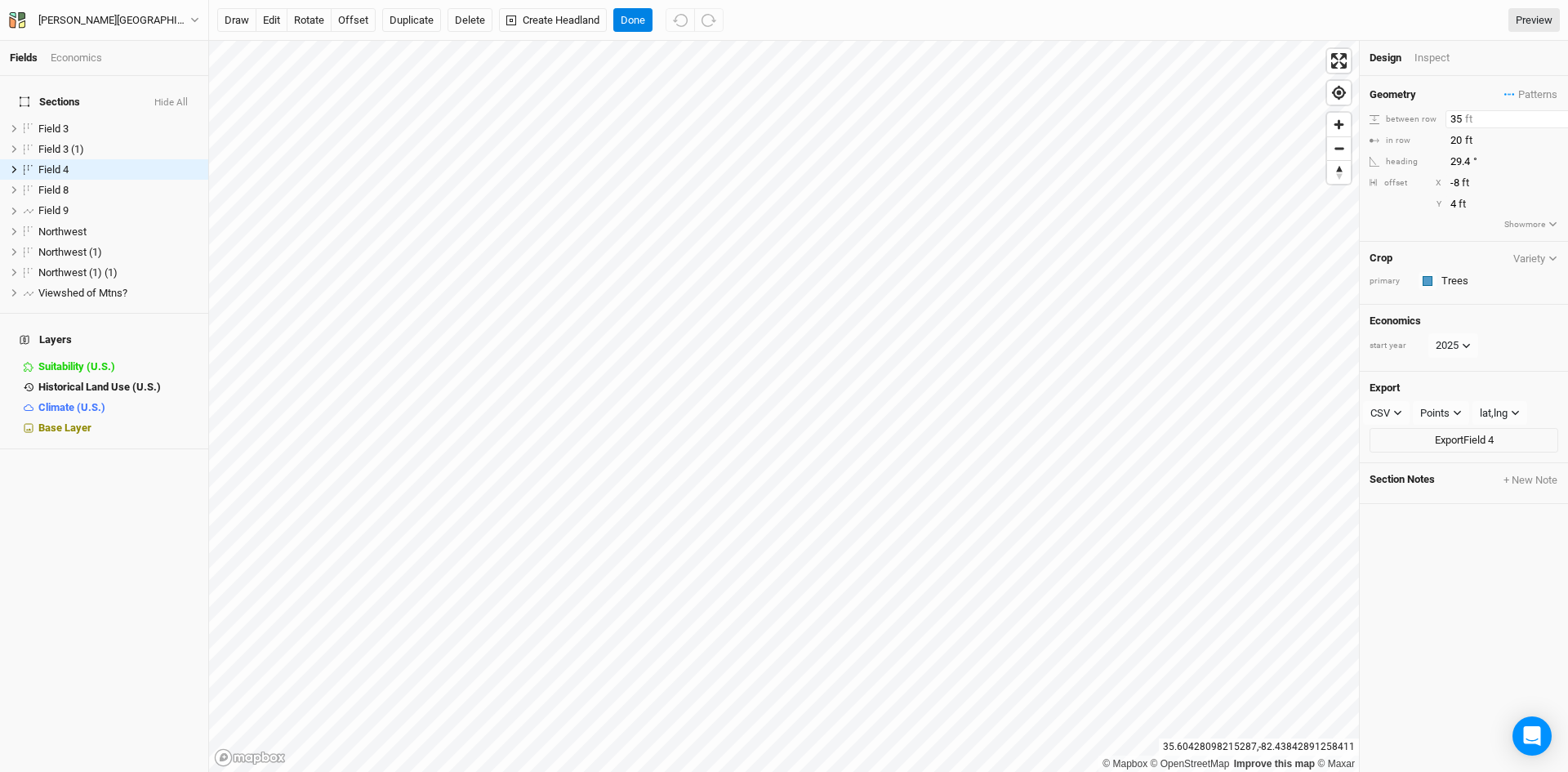
drag, startPoint x: 1461, startPoint y: 112, endPoint x: 1445, endPoint y: 113, distance: 16.0
click at [1445, 113] on div "between row 35 ft" at bounding box center [1464, 119] width 188 height 18
type input "50"
click at [641, 17] on button "Done" at bounding box center [632, 21] width 39 height 25
click at [265, 13] on button "edit" at bounding box center [272, 21] width 32 height 25
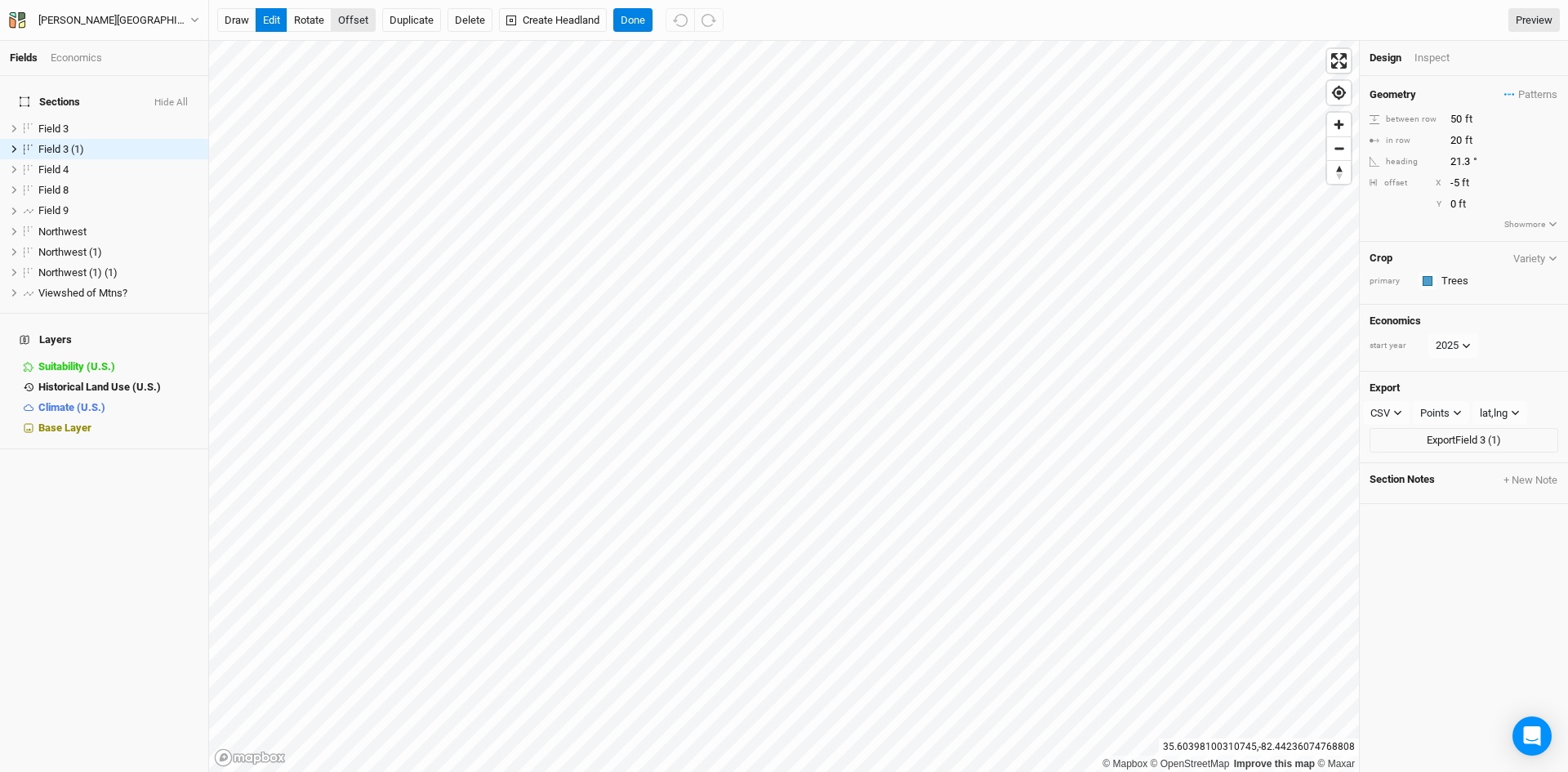
click at [344, 18] on button "offset" at bounding box center [353, 21] width 44 height 25
type input "1"
click at [313, 9] on button "rotate" at bounding box center [308, 21] width 44 height 25
type input "19.1"
click at [625, 21] on button "Done" at bounding box center [632, 21] width 39 height 25
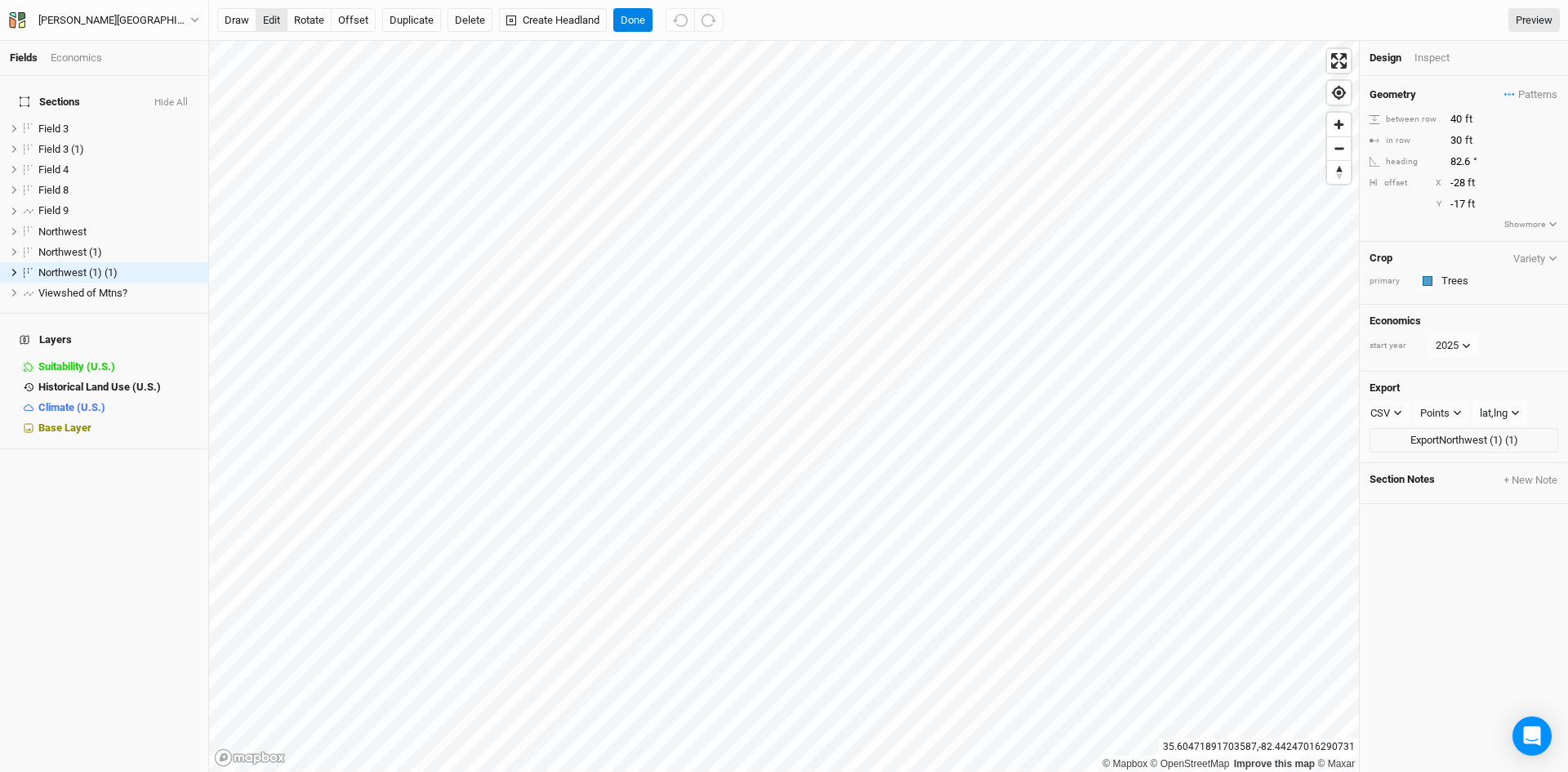
click at [273, 17] on button "edit" at bounding box center [272, 21] width 32 height 25
click at [348, 19] on button "offset" at bounding box center [353, 21] width 44 height 25
type input "-34"
click at [640, 21] on button "Done" at bounding box center [632, 21] width 39 height 25
click at [82, 266] on span "Northwest (1) (1)" at bounding box center [79, 272] width 79 height 12
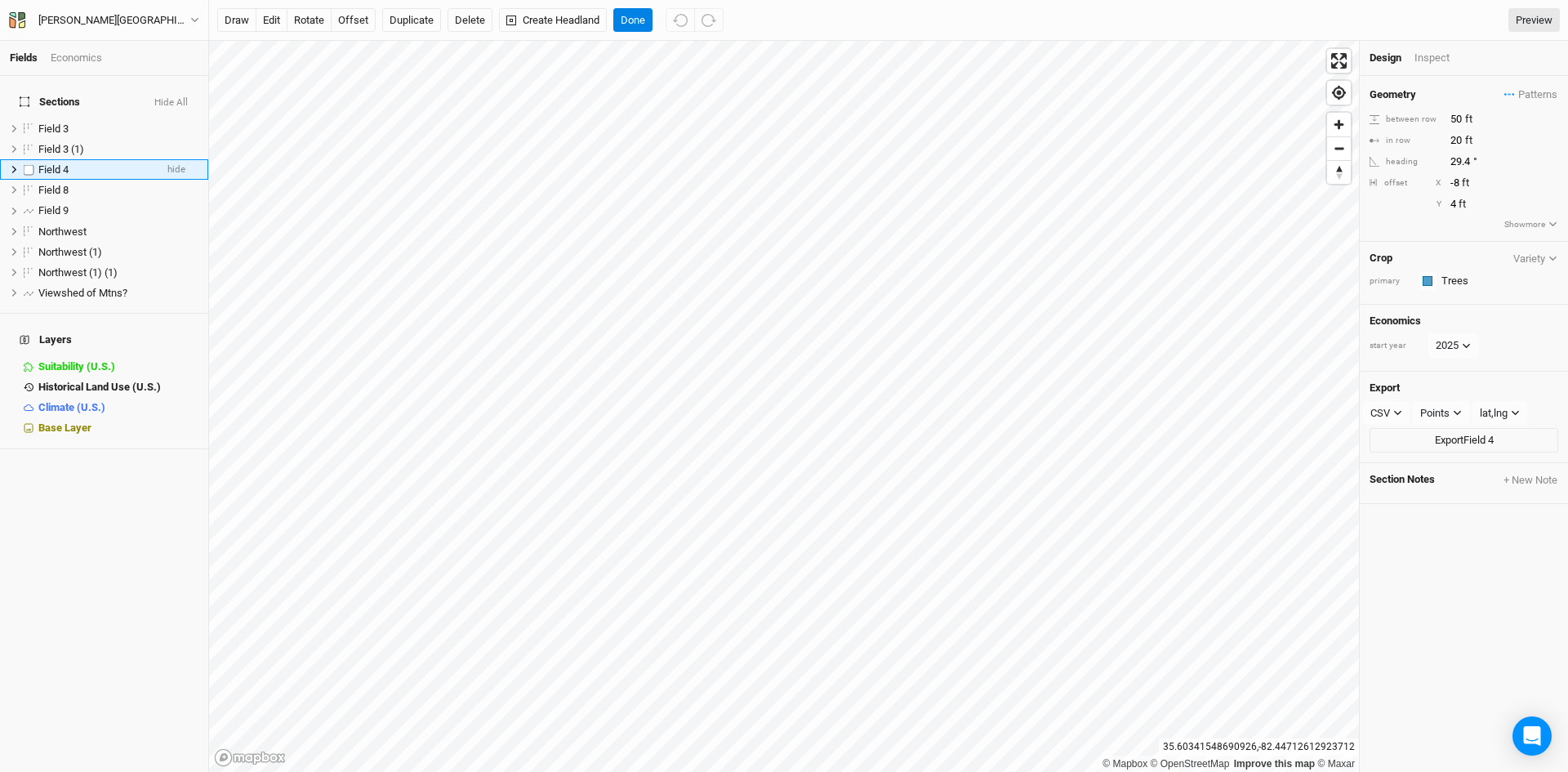
click at [58, 164] on span "Field 4" at bounding box center [54, 169] width 30 height 12
drag, startPoint x: 64, startPoint y: 155, endPoint x: 43, endPoint y: 158, distance: 21.2
click at [43, 164] on span "Field 4" at bounding box center [54, 169] width 30 height 12
type input "[GEOGRAPHIC_DATA]"
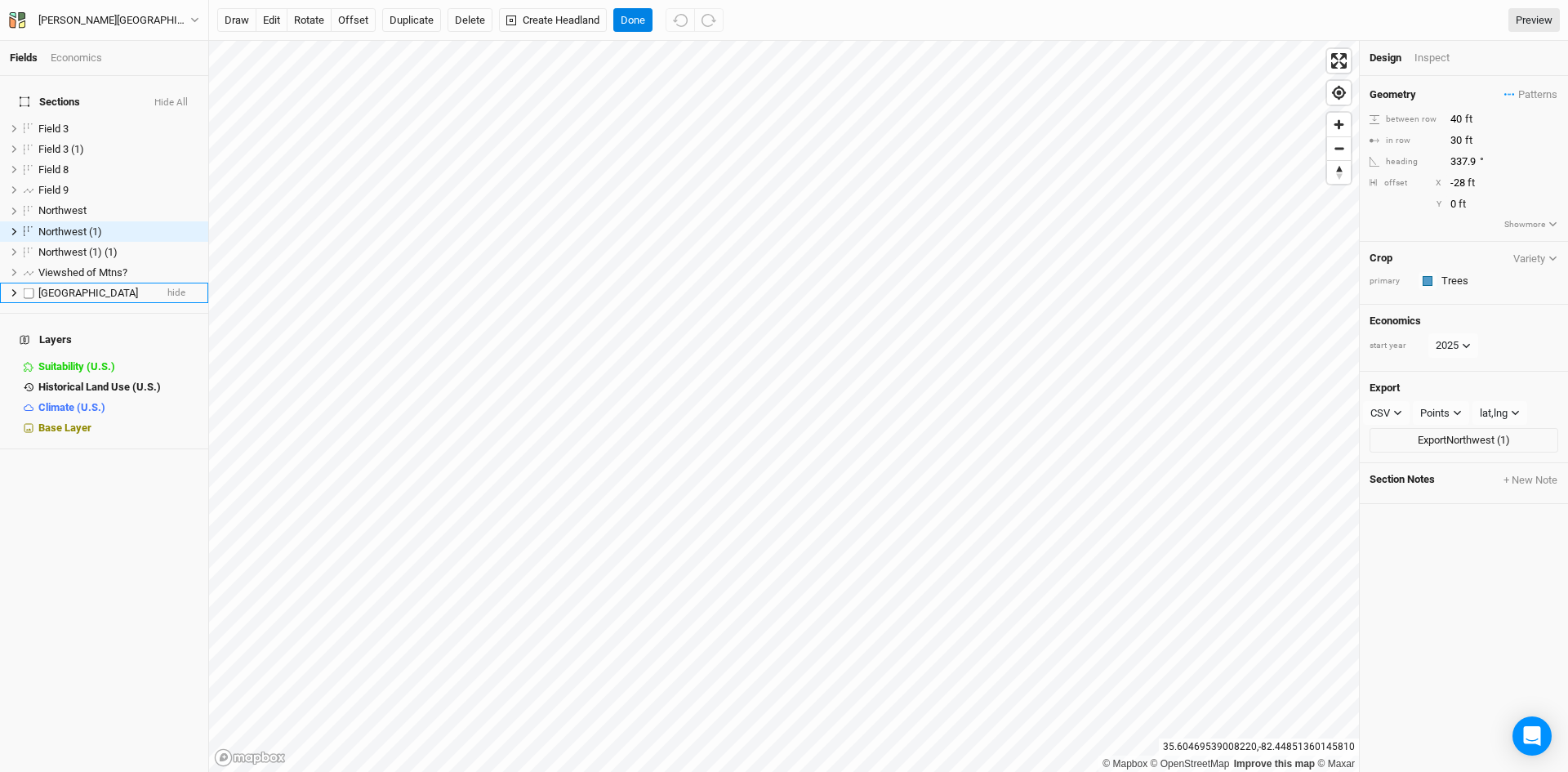
click at [73, 287] on span "[GEOGRAPHIC_DATA]" at bounding box center [88, 292] width 99 height 12
type input "[GEOGRAPHIC_DATA]"
click at [74, 225] on span "Northwest (1)" at bounding box center [70, 231] width 63 height 12
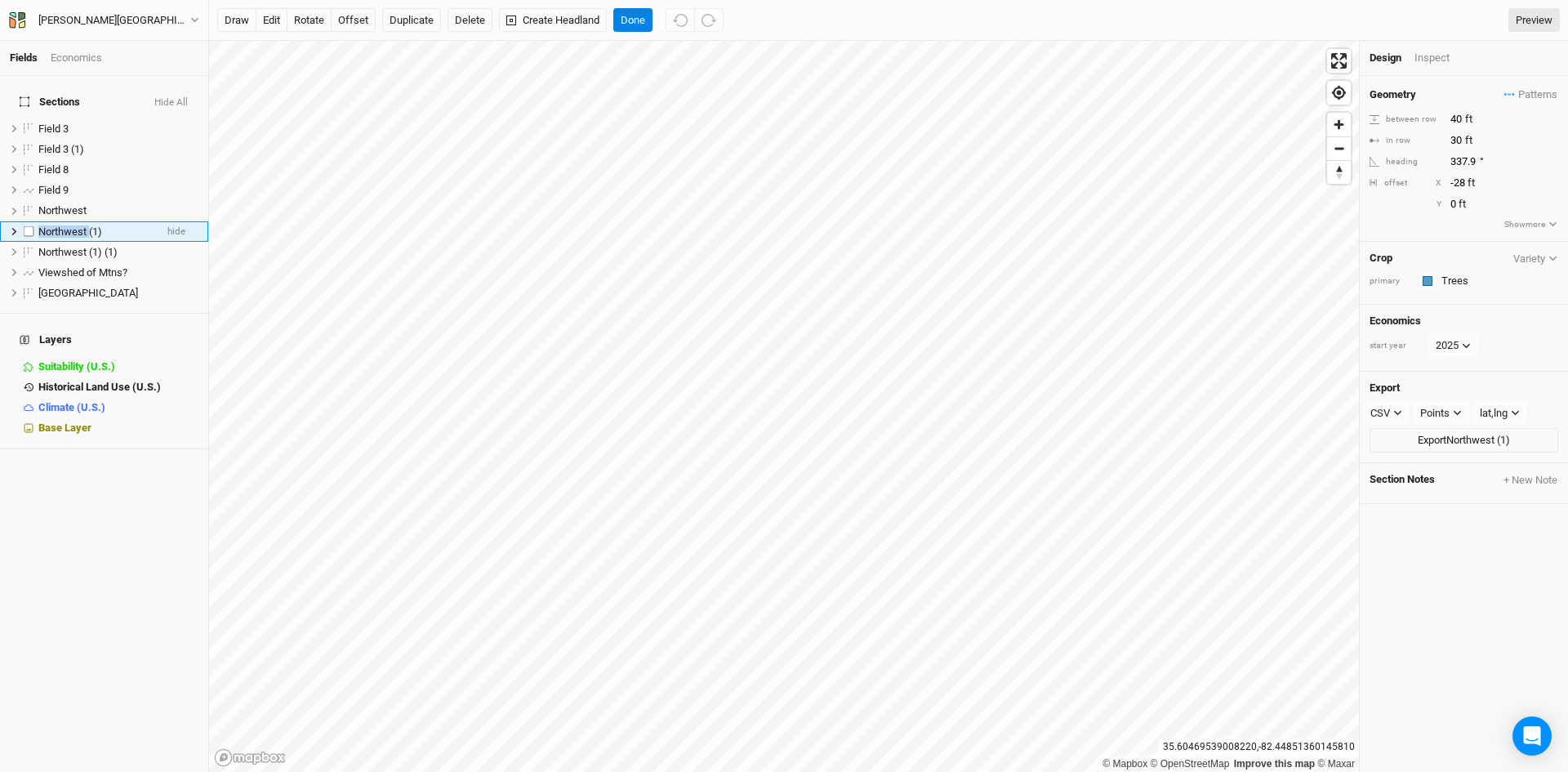
click at [74, 225] on span "Northwest (1)" at bounding box center [70, 231] width 63 height 12
type input "[GEOGRAPHIC_DATA]"
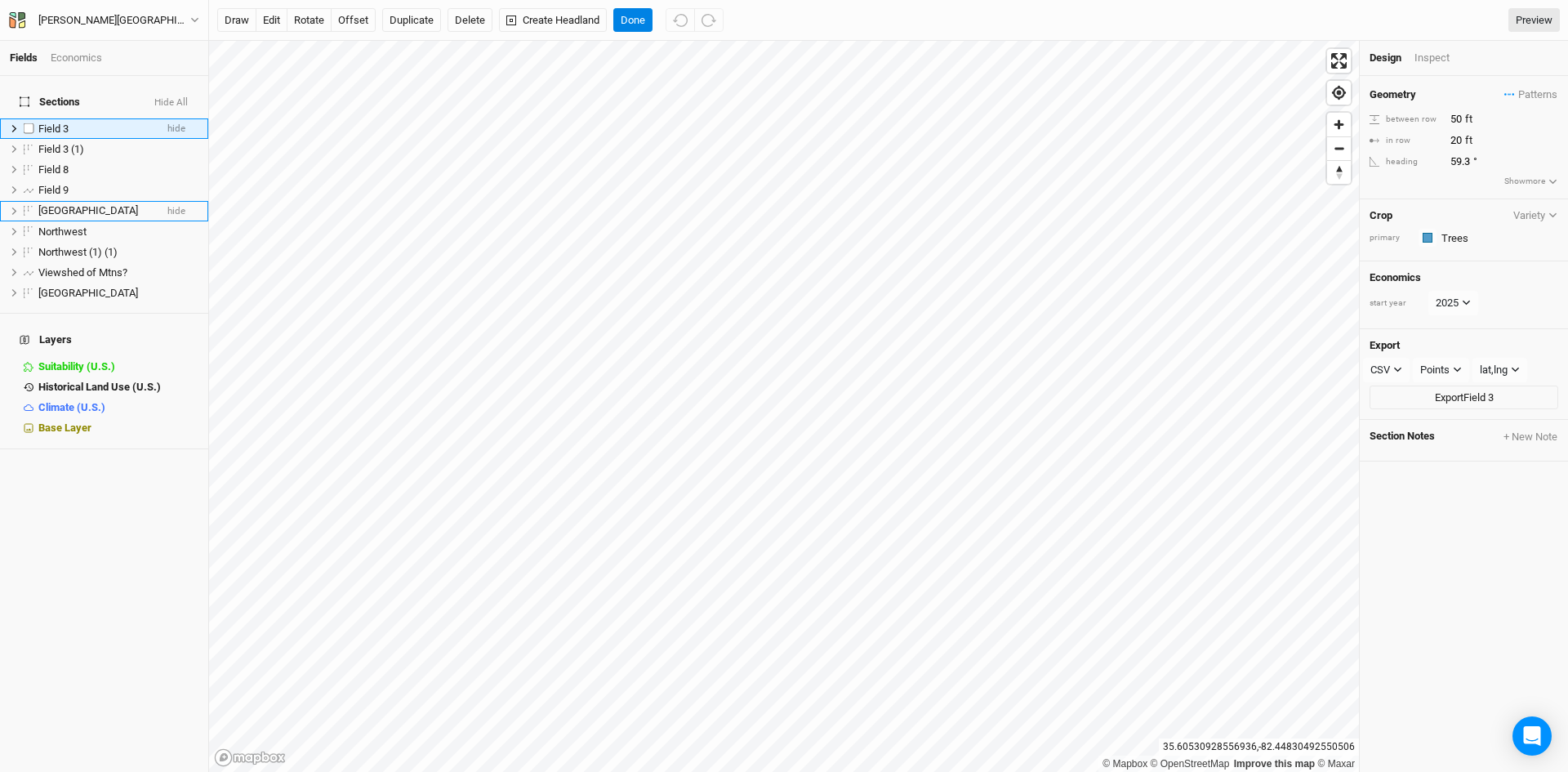
click at [69, 122] on span "Field 3" at bounding box center [54, 128] width 30 height 12
type input "[GEOGRAPHIC_DATA]"
click at [51, 122] on span "Field 3 (1)" at bounding box center [62, 128] width 45 height 12
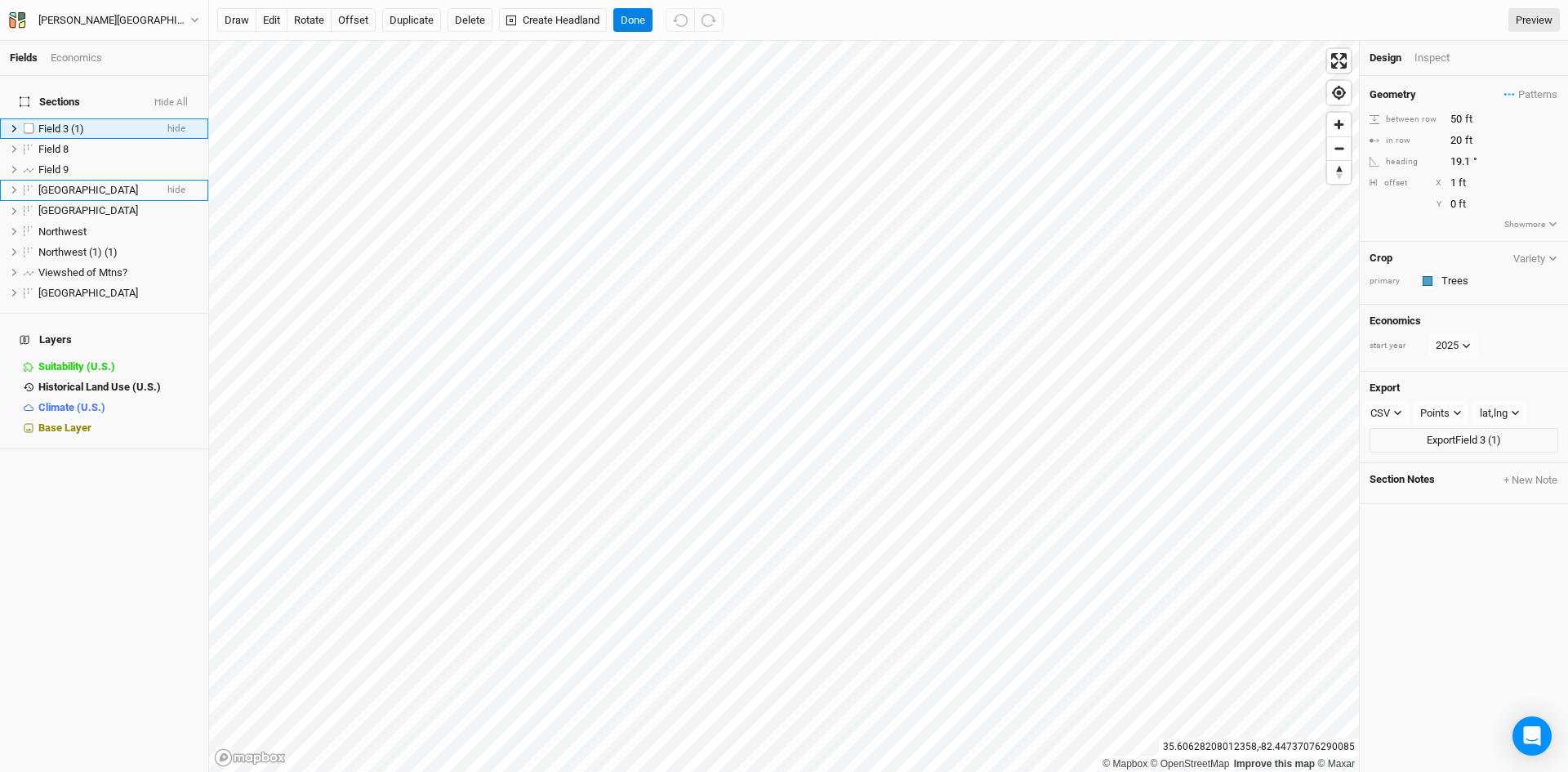
click at [62, 122] on span "Field 3 (1)" at bounding box center [62, 128] width 45 height 12
type input "East nub"
click at [92, 246] on span "Northwest (1) (1)" at bounding box center [79, 252] width 79 height 12
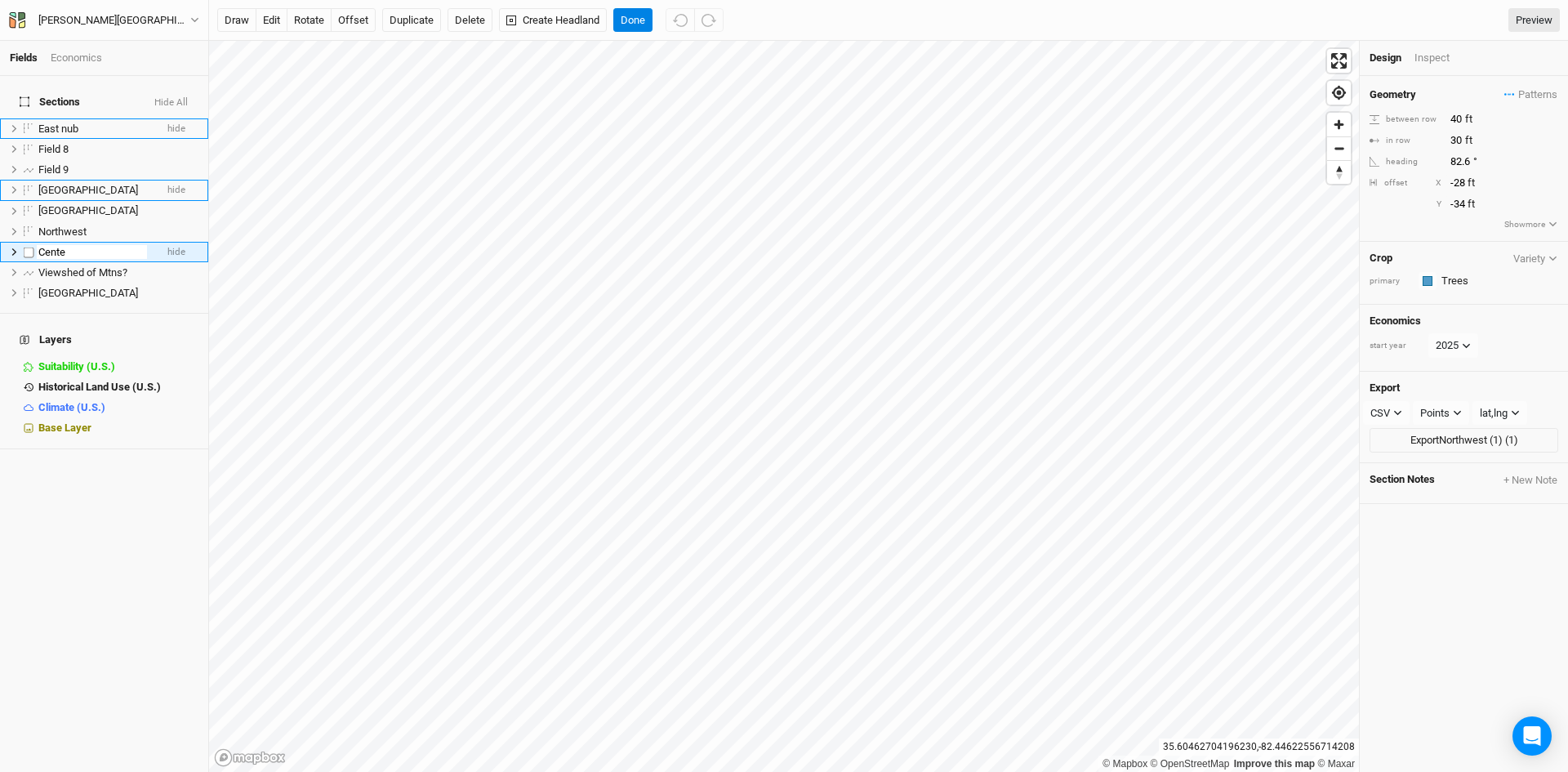
type input "Center"
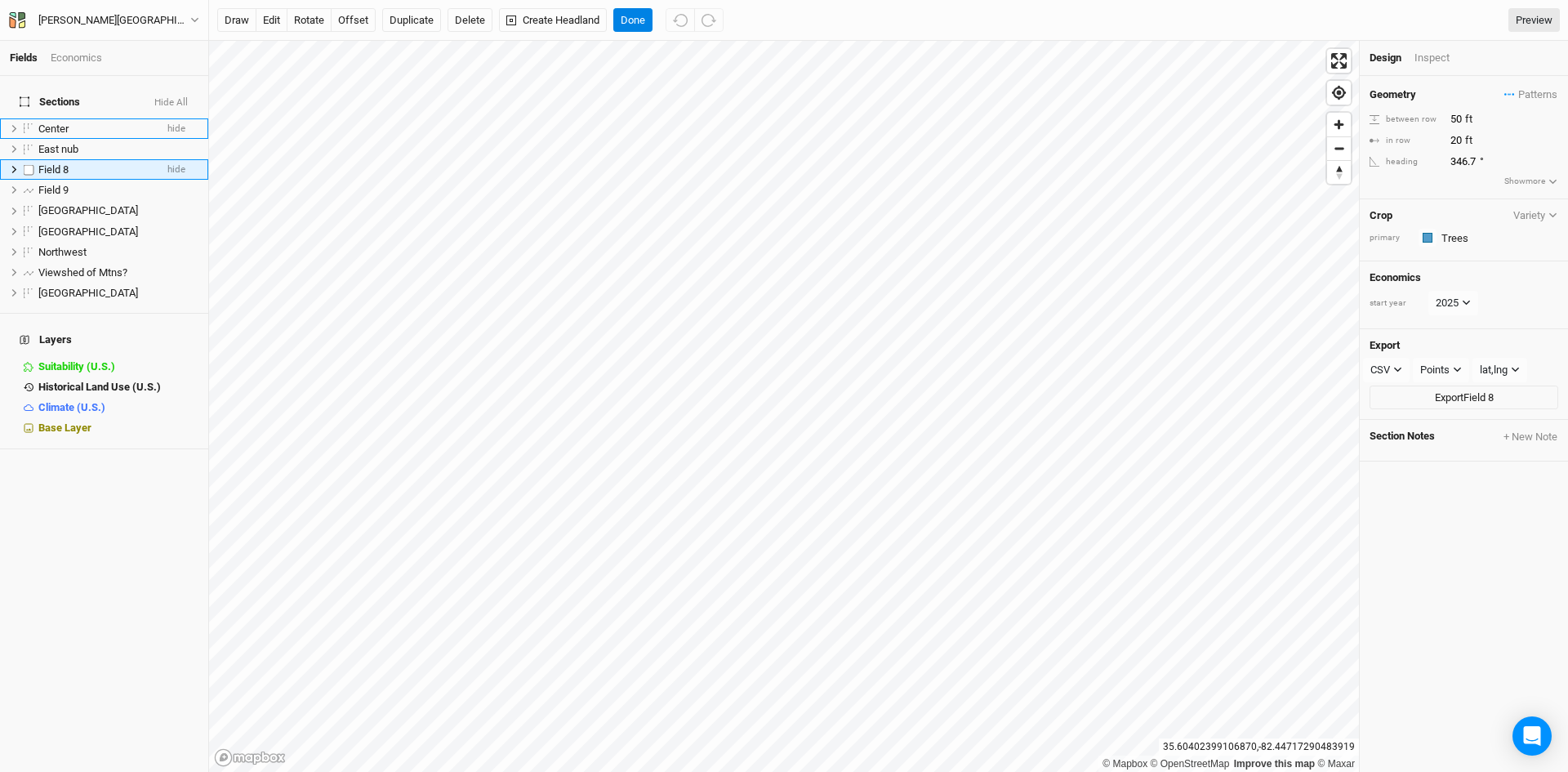
click at [58, 164] on span "Field 8" at bounding box center [54, 169] width 30 height 12
type input "South"
click at [58, 164] on span "Field 9" at bounding box center [54, 169] width 30 height 12
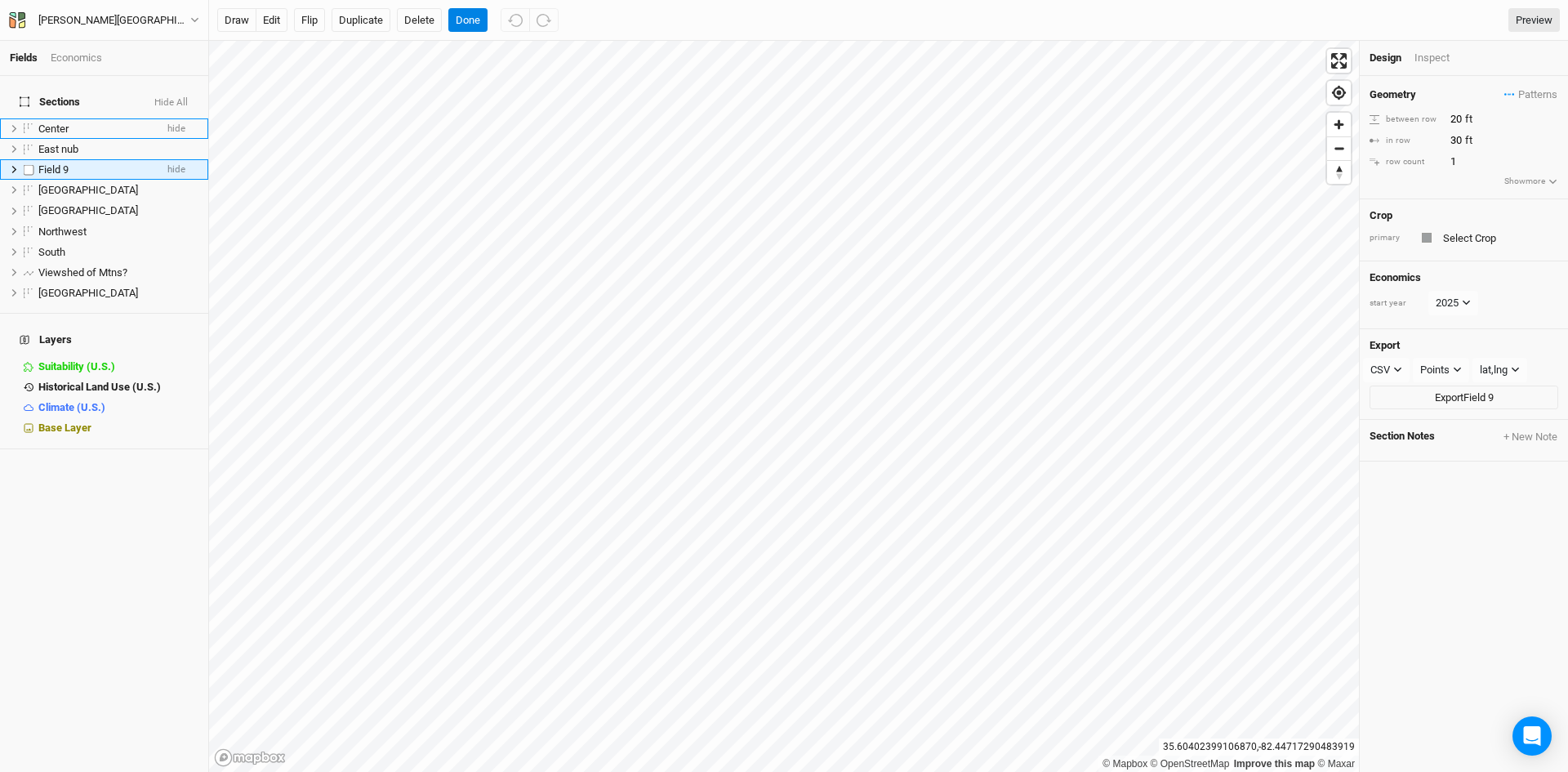
click at [63, 164] on span "Field 9" at bounding box center [54, 169] width 30 height 12
type input "Road Line"
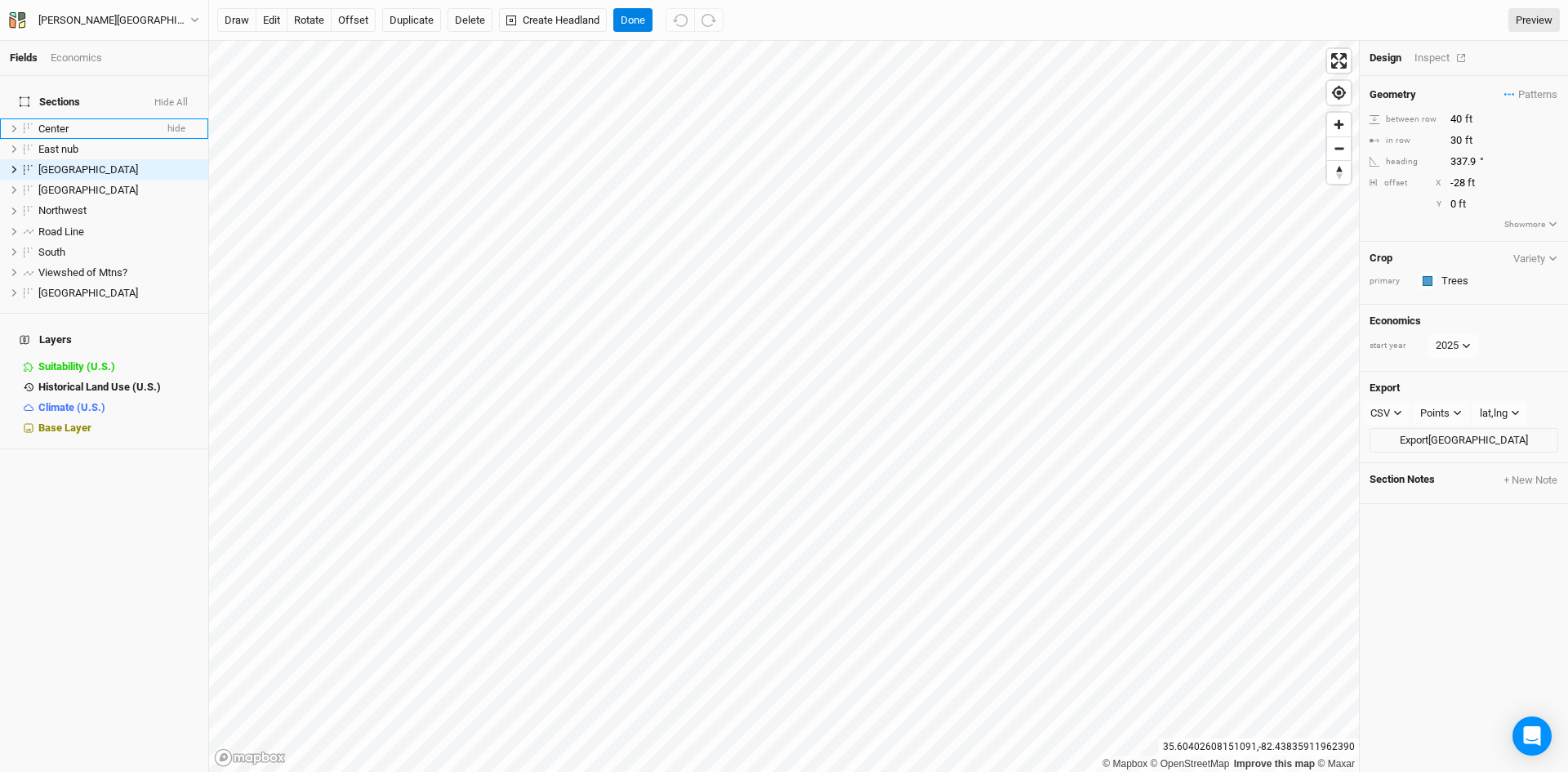
click at [1430, 57] on div "Inspect" at bounding box center [1443, 59] width 58 height 15
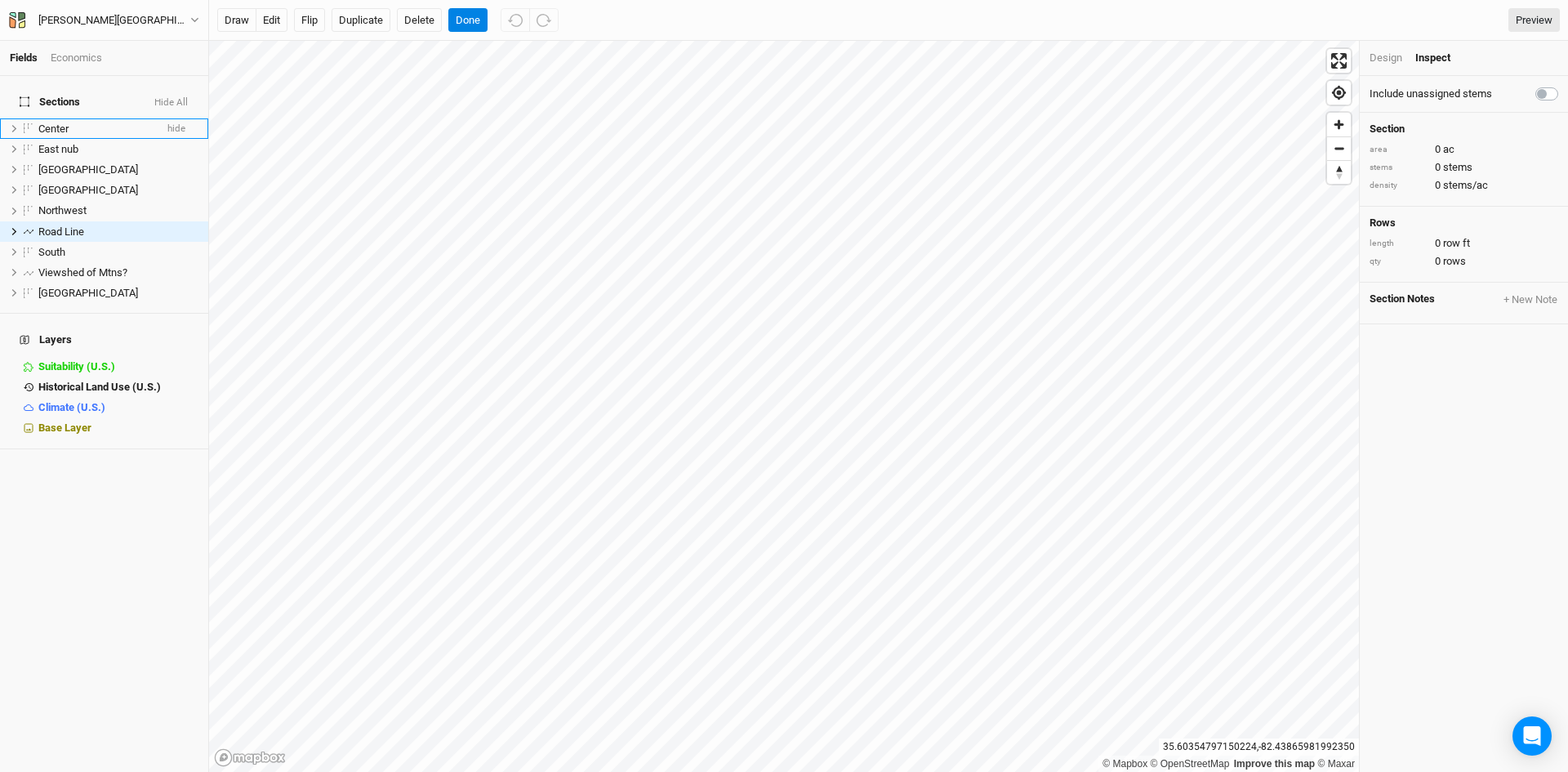
click at [1394, 60] on div "Design" at bounding box center [1386, 59] width 33 height 15
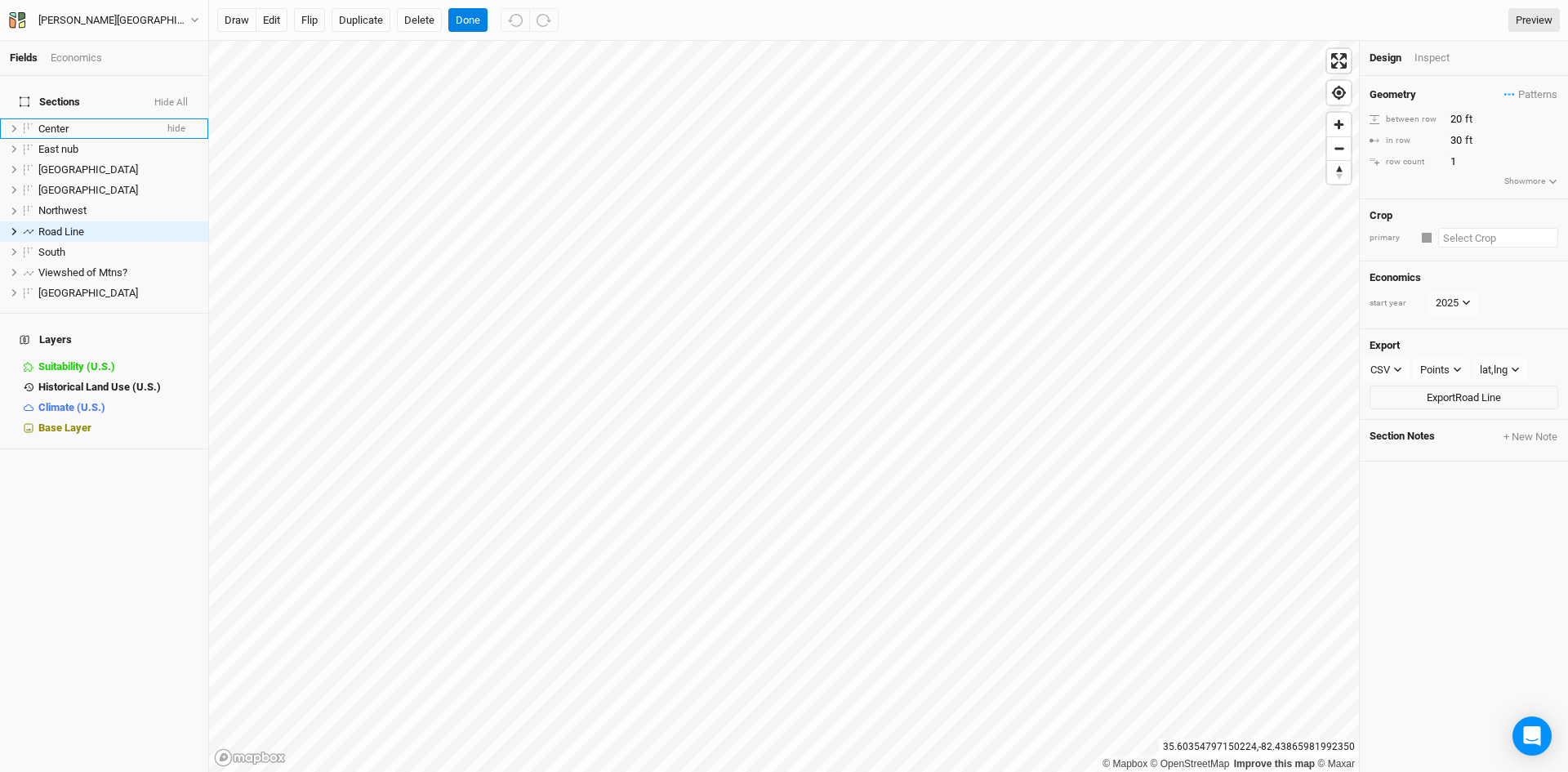
click at [1461, 242] on input "text" at bounding box center [1498, 237] width 120 height 20
click at [1395, 415] on div "Trees" at bounding box center [1397, 420] width 26 height 15
click at [1448, 53] on div "Inspect" at bounding box center [1443, 59] width 58 height 15
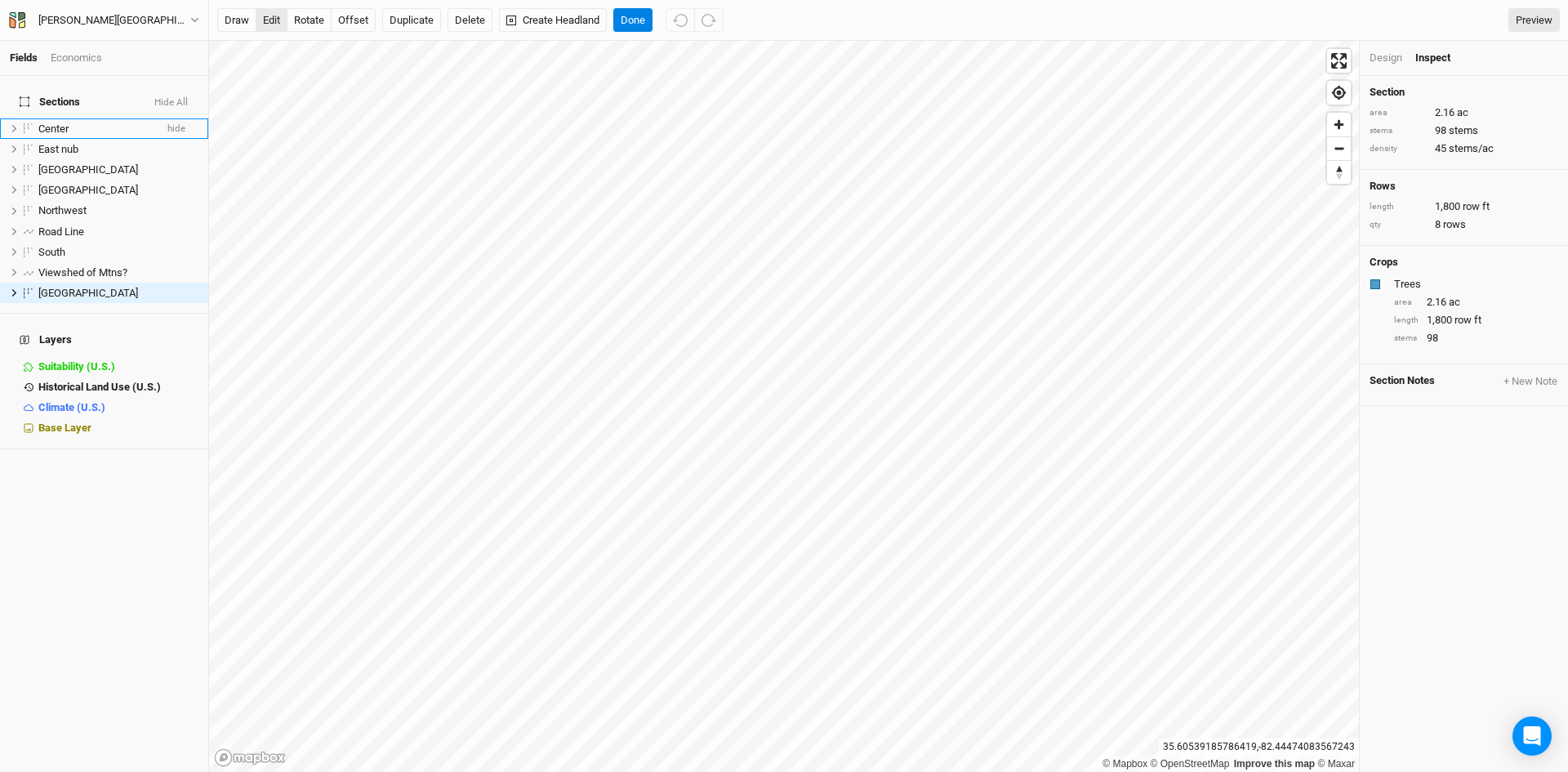
click at [267, 24] on button "edit" at bounding box center [272, 21] width 32 height 25
click at [268, 21] on button "edit" at bounding box center [272, 21] width 32 height 25
click at [266, 19] on button "edit" at bounding box center [272, 21] width 32 height 25
drag, startPoint x: 270, startPoint y: 9, endPoint x: 284, endPoint y: 37, distance: 31.3
click at [271, 10] on button "edit" at bounding box center [272, 21] width 32 height 25
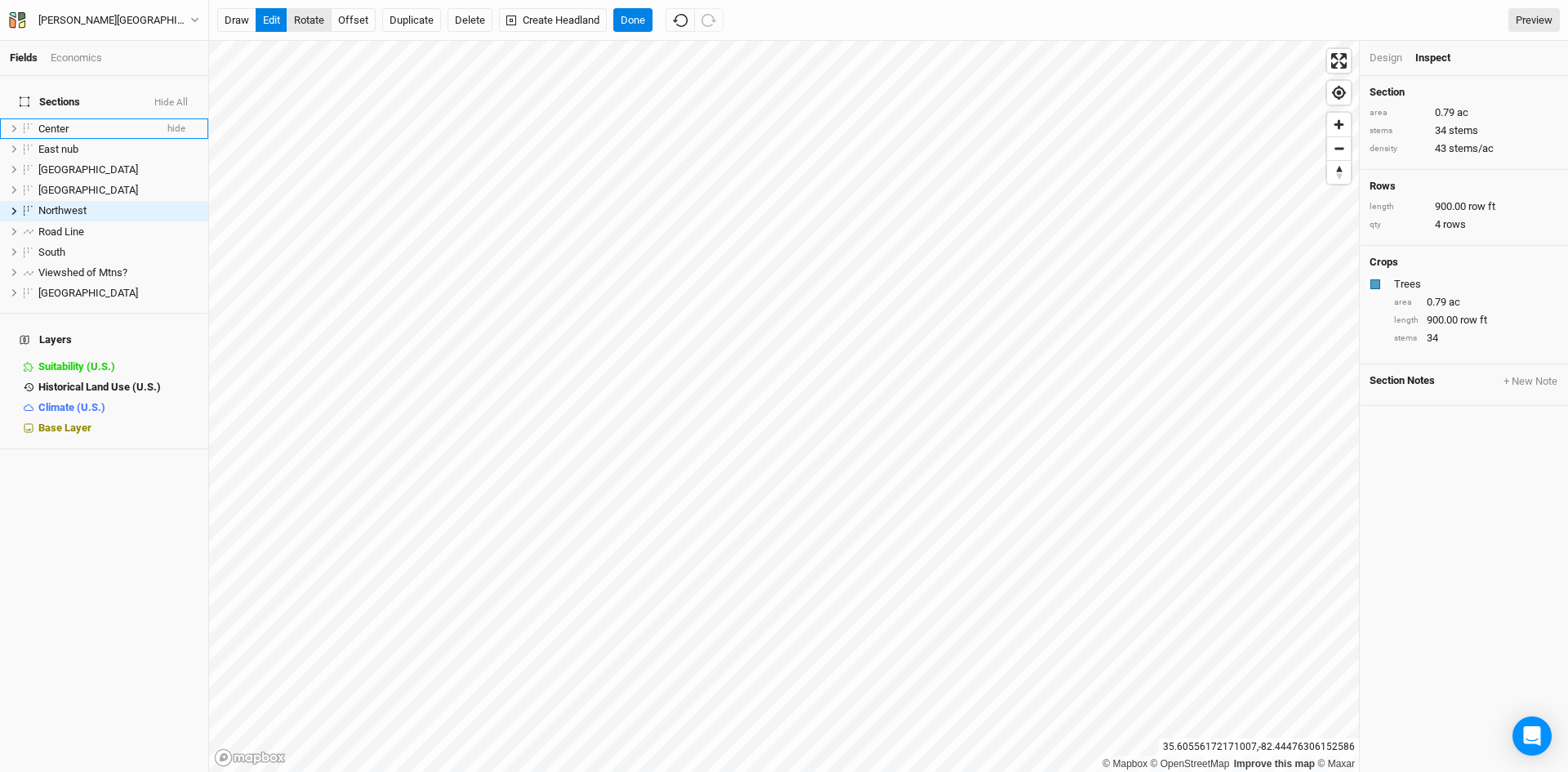
click at [317, 18] on button "rotate" at bounding box center [308, 21] width 44 height 25
click at [632, 28] on button "Done" at bounding box center [632, 21] width 39 height 25
click at [315, 20] on button "rotate" at bounding box center [308, 21] width 44 height 25
click at [349, 20] on button "offset" at bounding box center [353, 21] width 44 height 25
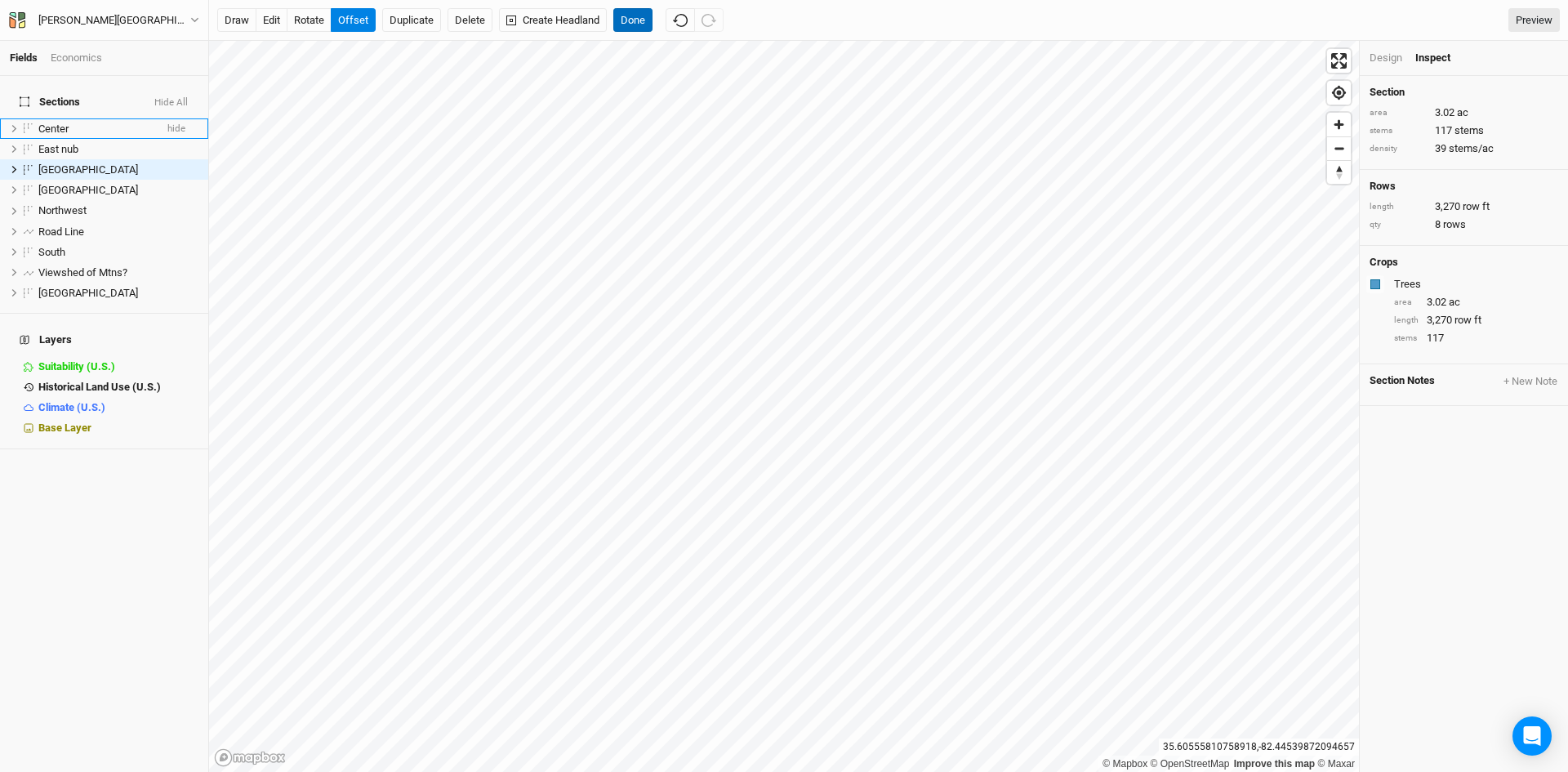
click at [644, 16] on button "Done" at bounding box center [632, 21] width 39 height 25
click at [1385, 54] on div "Design" at bounding box center [1386, 59] width 33 height 15
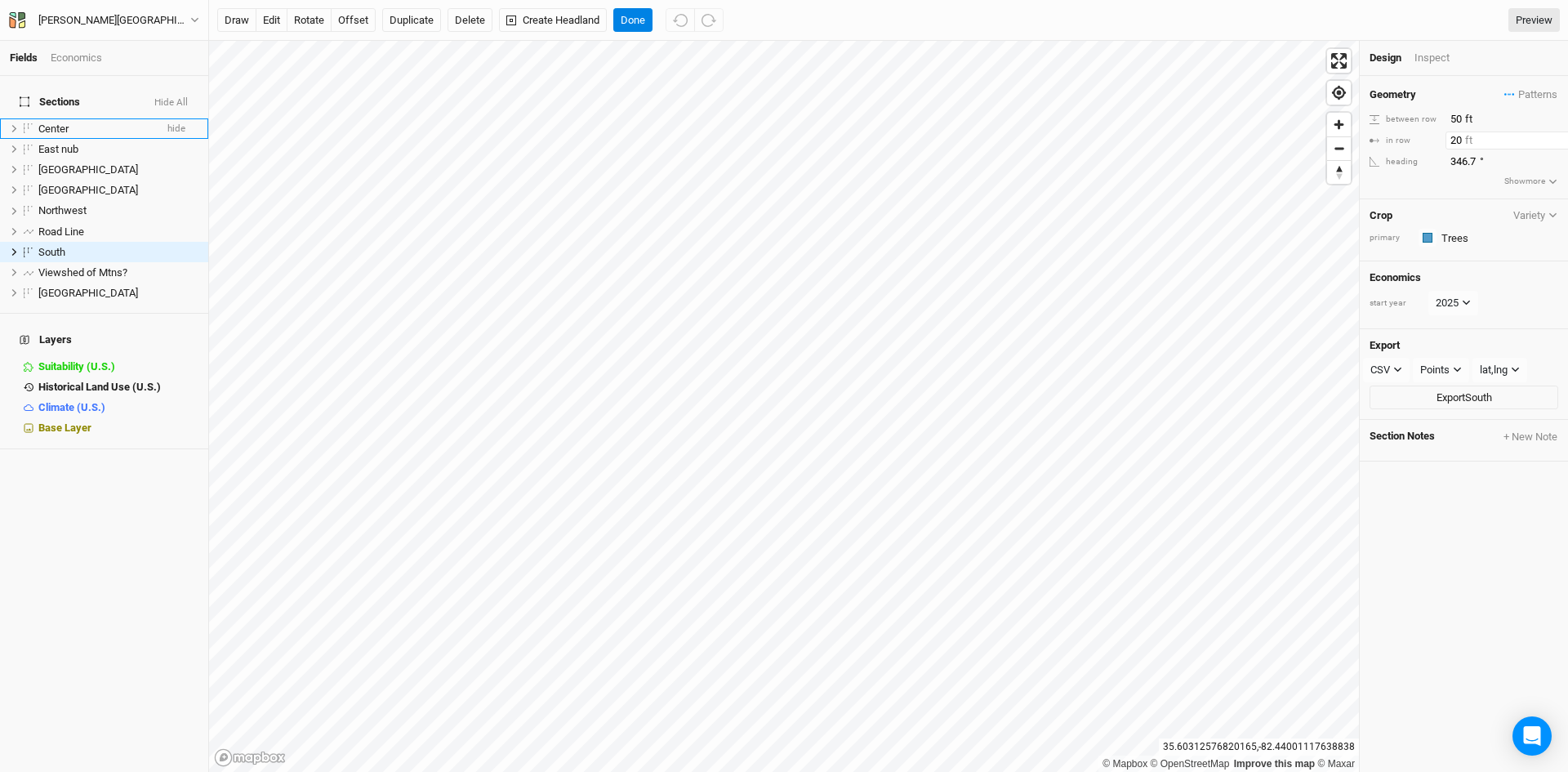
drag, startPoint x: 1463, startPoint y: 139, endPoint x: 1452, endPoint y: 139, distance: 11.0
click at [1452, 139] on input "20" at bounding box center [1517, 140] width 142 height 18
type input "3"
type input "25"
click at [1436, 55] on div "Inspect" at bounding box center [1443, 59] width 58 height 15
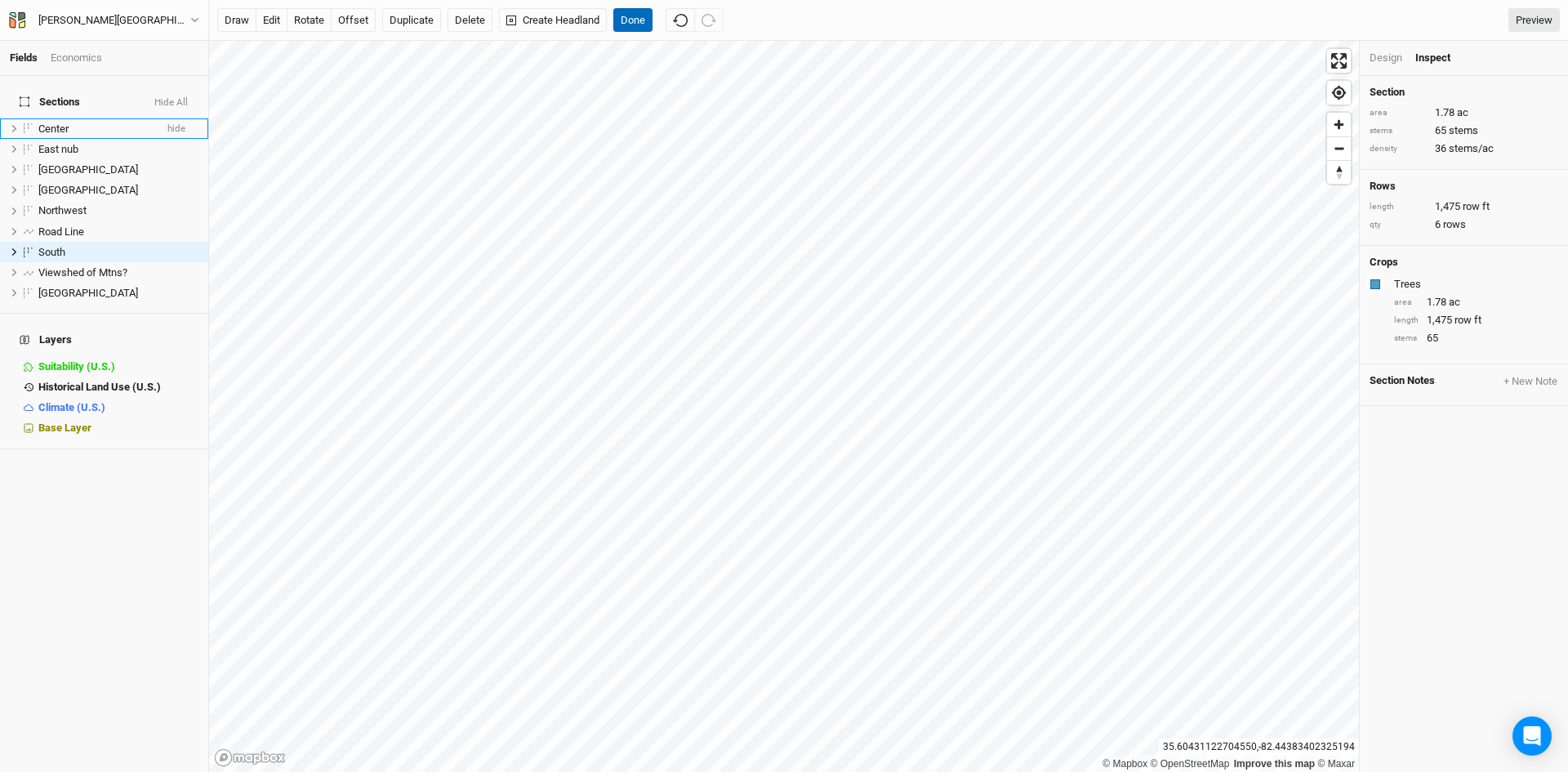
click at [643, 16] on button "Done" at bounding box center [632, 21] width 39 height 25
click at [347, 19] on button "offset" at bounding box center [353, 21] width 44 height 25
click at [625, 15] on button "Done" at bounding box center [632, 21] width 39 height 25
click at [631, 13] on button "Done" at bounding box center [632, 21] width 39 height 25
